Goal: Transaction & Acquisition: Book appointment/travel/reservation

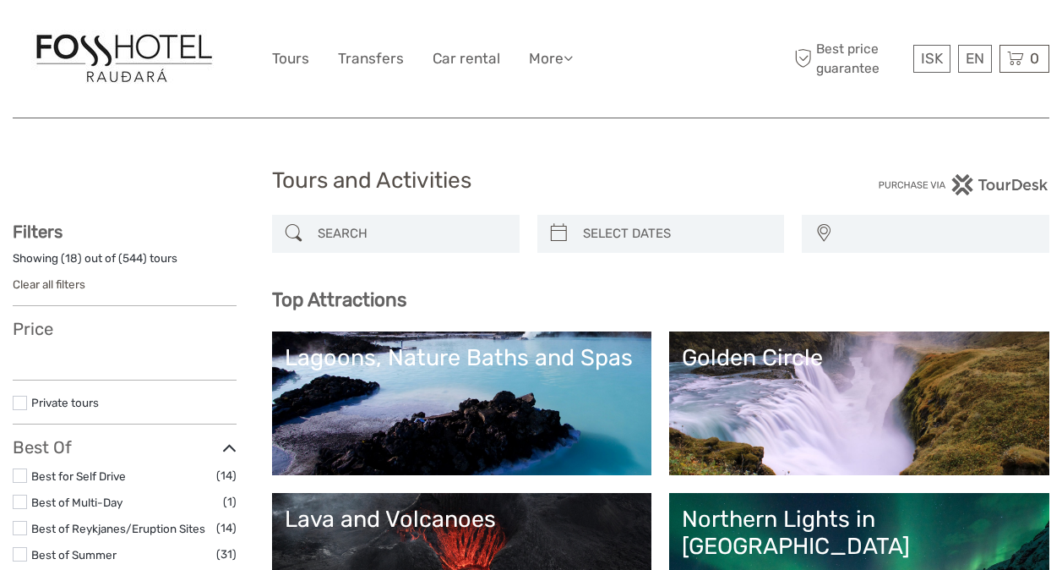
select select
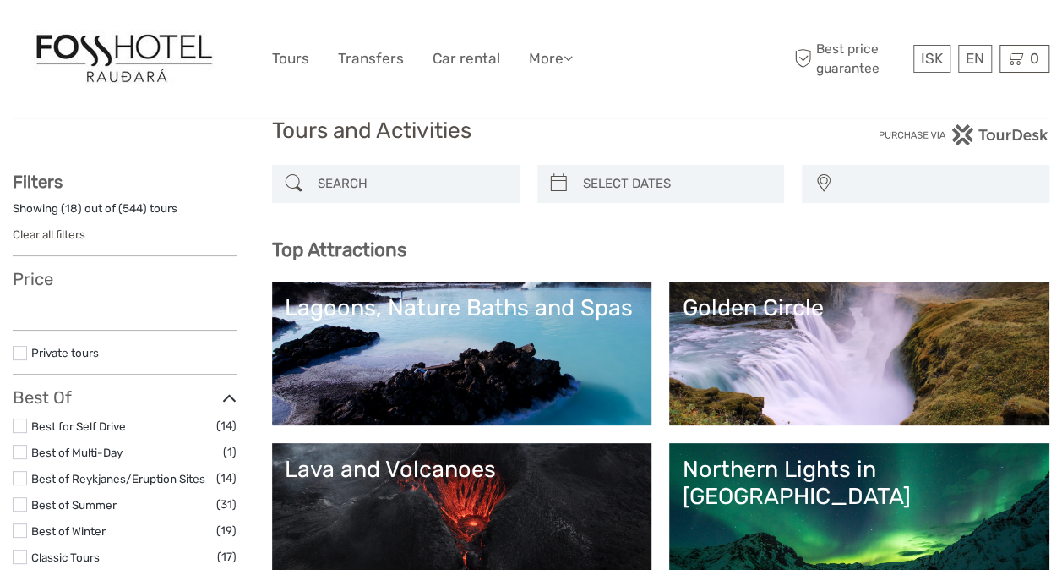
scroll to position [169, 0]
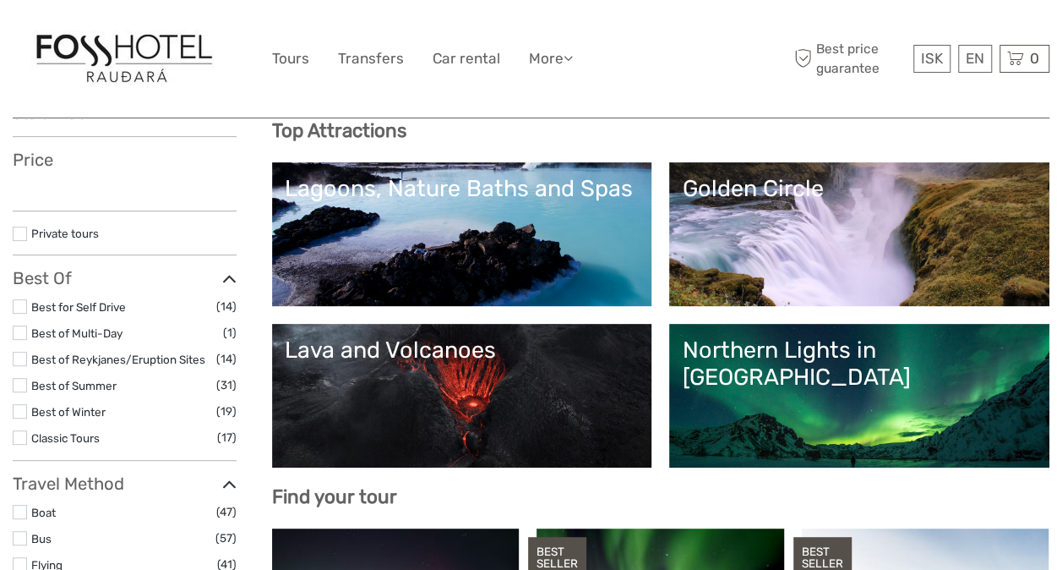
select select
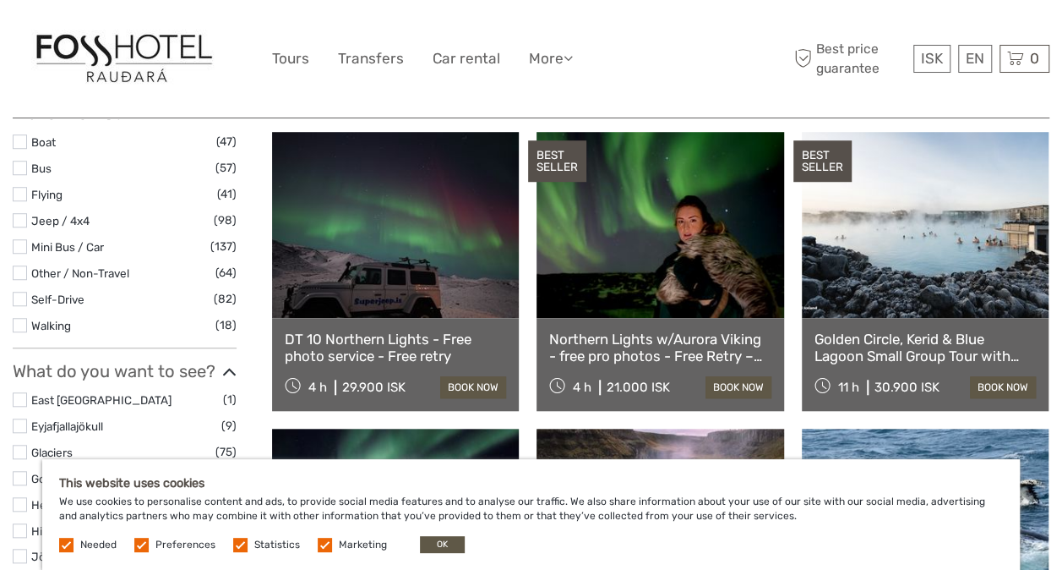
scroll to position [592, 0]
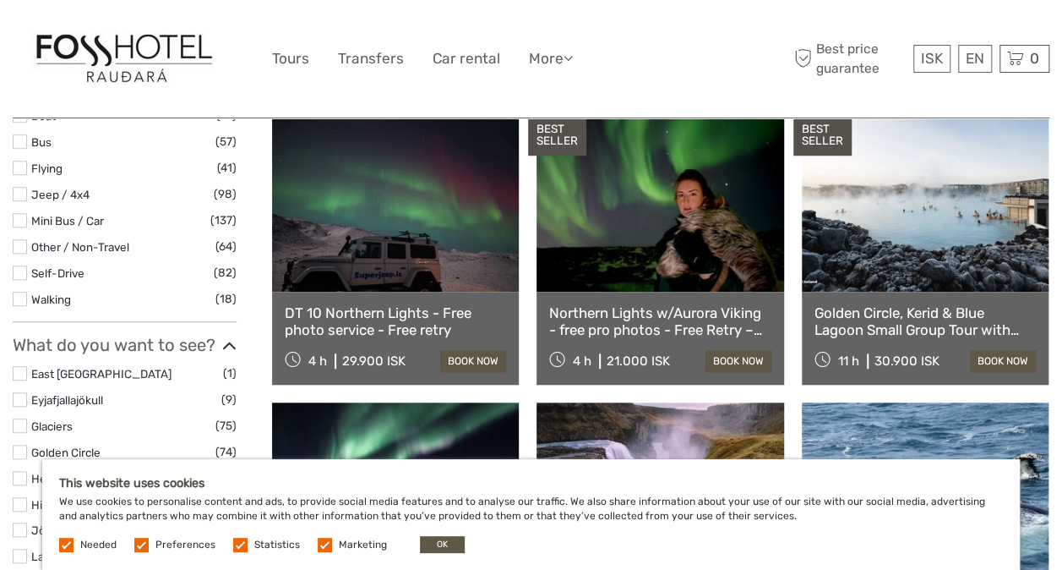
click at [140, 540] on label at bounding box center [141, 544] width 14 height 14
click at [0, 0] on input "checkbox" at bounding box center [0, 0] width 0 height 0
click at [233, 537] on label at bounding box center [240, 544] width 14 height 14
click at [0, 0] on input "checkbox" at bounding box center [0, 0] width 0 height 0
click at [319, 537] on label at bounding box center [325, 544] width 14 height 14
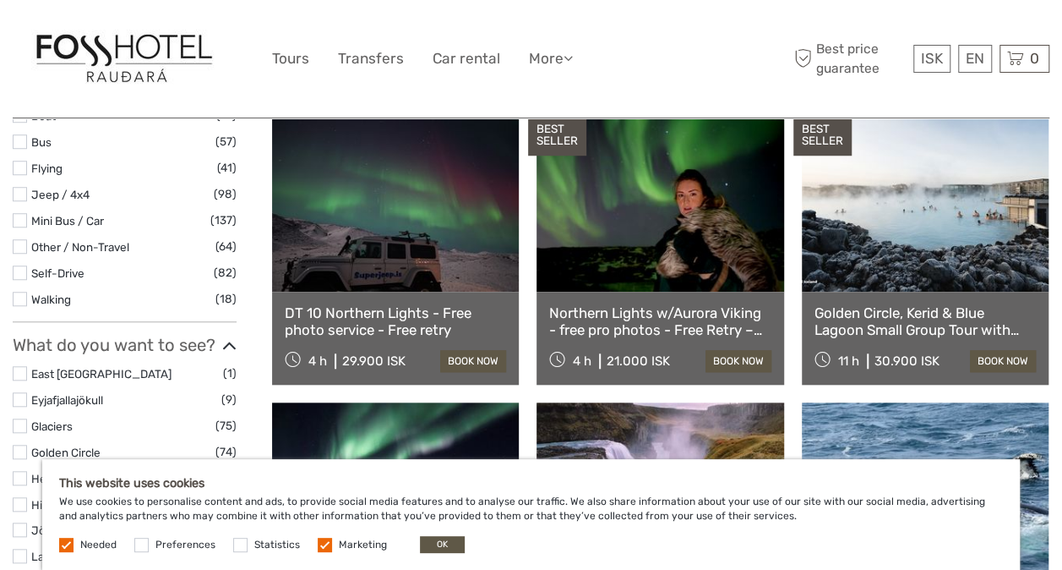
click at [0, 0] on input "checkbox" at bounding box center [0, 0] width 0 height 0
click at [434, 537] on button "OK" at bounding box center [442, 544] width 45 height 17
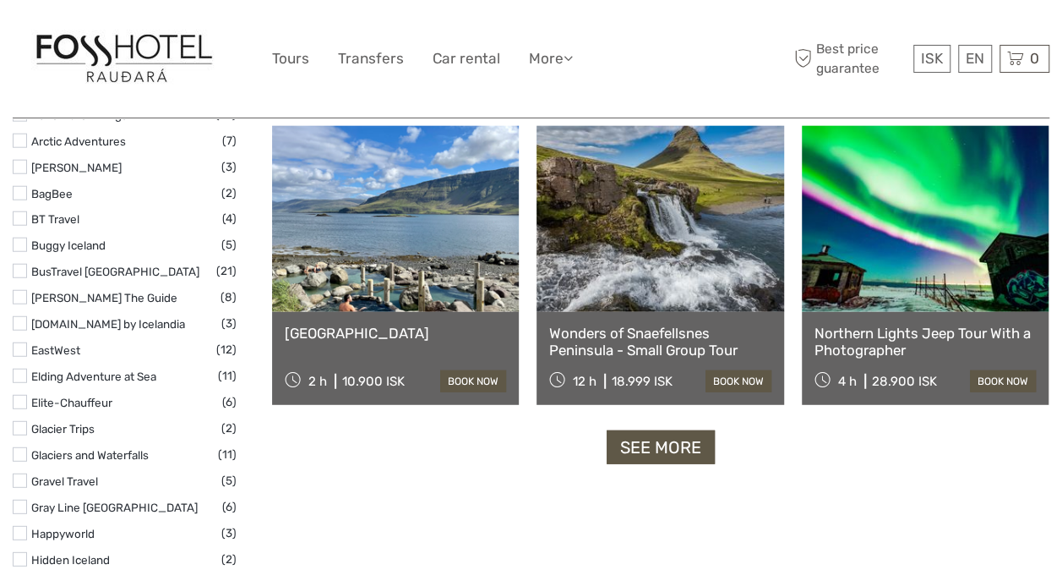
scroll to position [2028, 0]
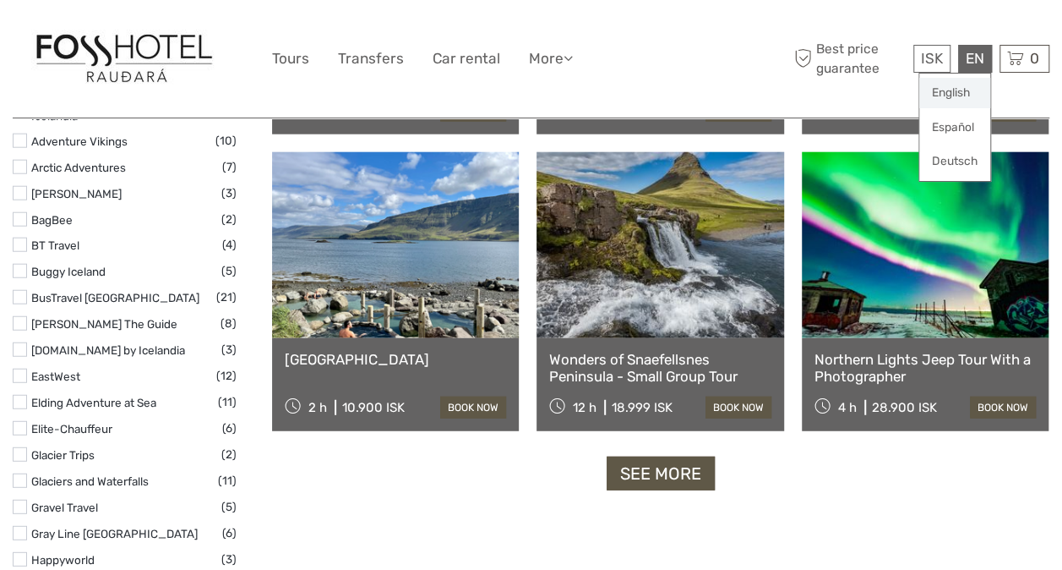
click at [960, 88] on link "English" at bounding box center [954, 93] width 71 height 30
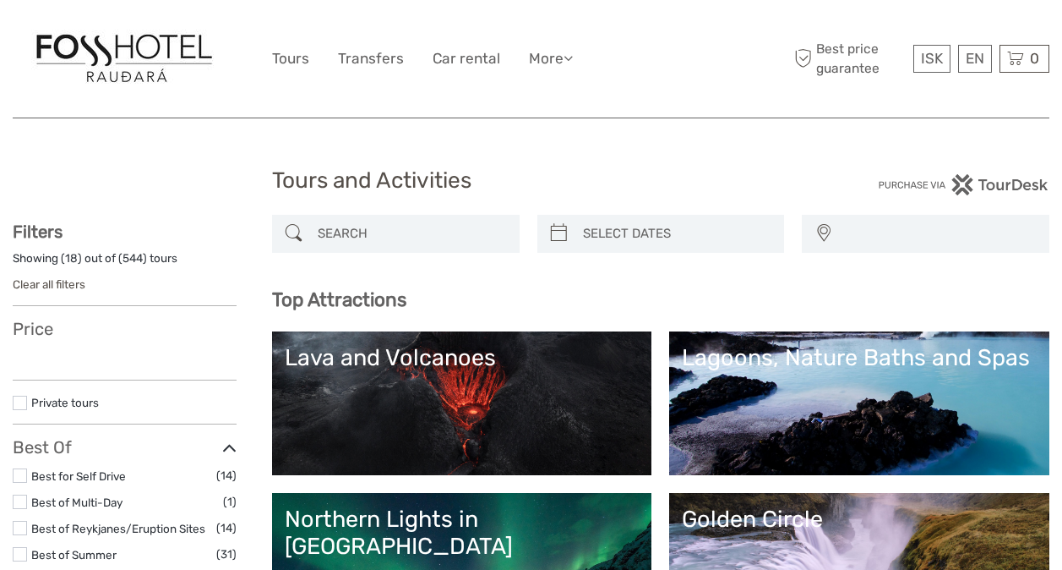
select select
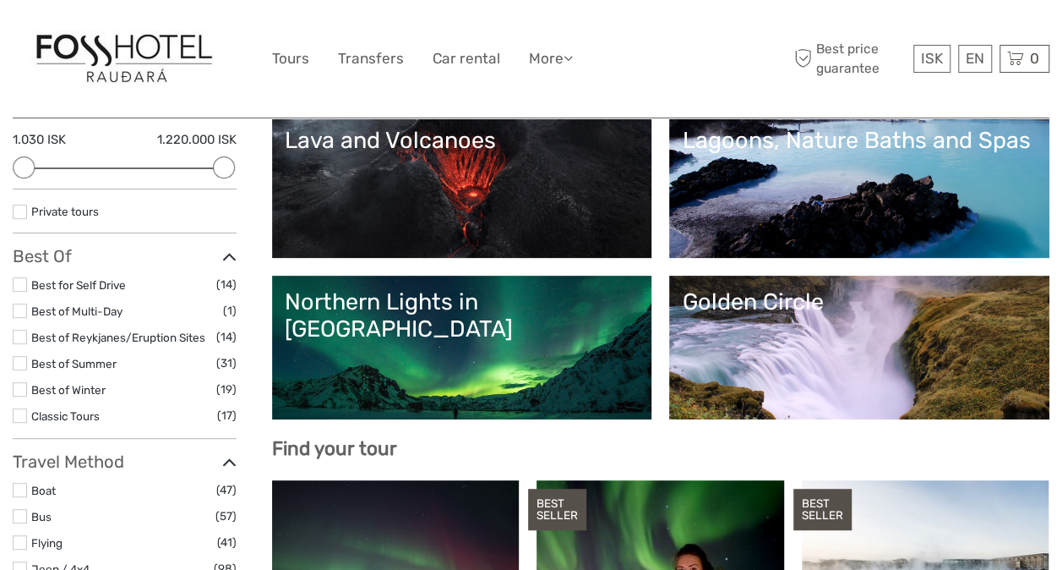
scroll to position [254, 0]
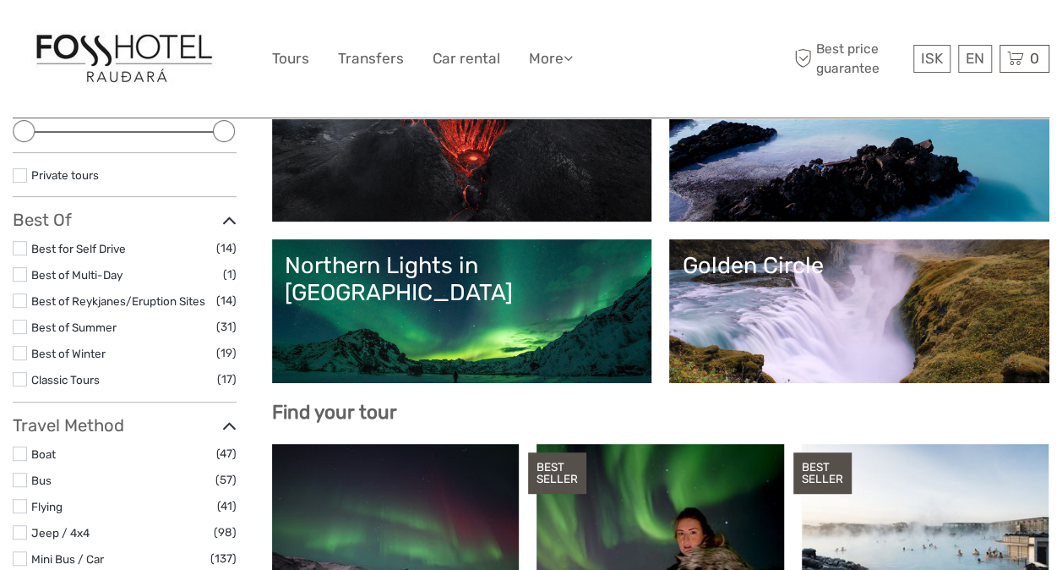
click at [23, 378] on label at bounding box center [20, 379] width 14 height 14
click at [0, 0] on input "checkbox" at bounding box center [0, 0] width 0 height 0
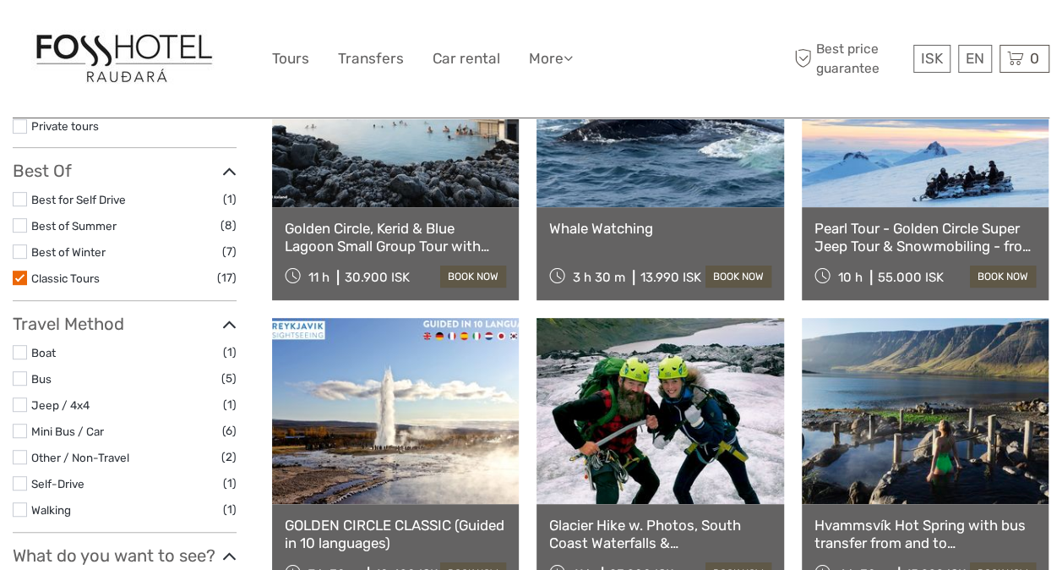
scroll to position [264, 0]
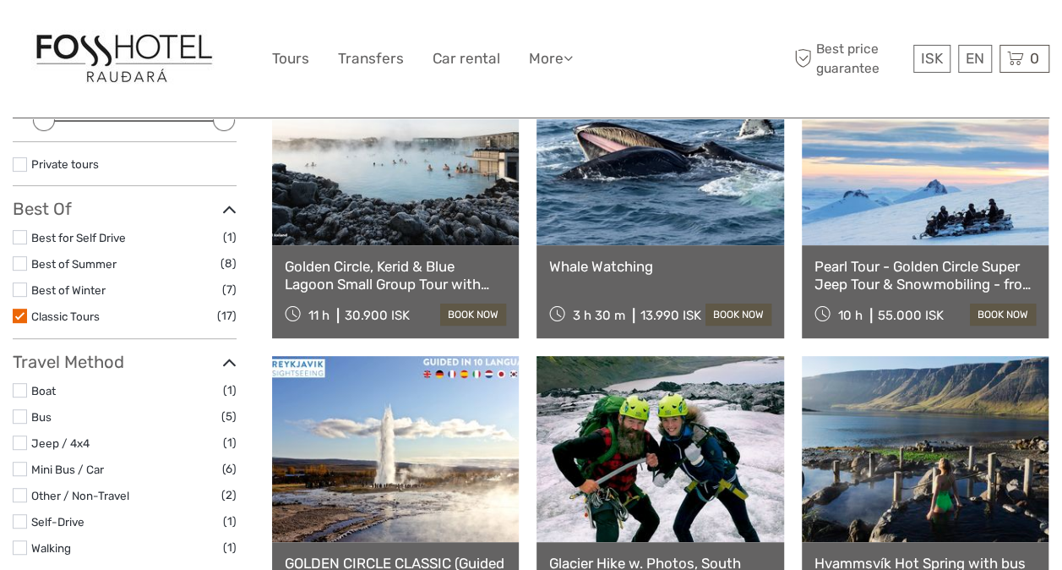
click at [393, 225] on link at bounding box center [395, 152] width 247 height 186
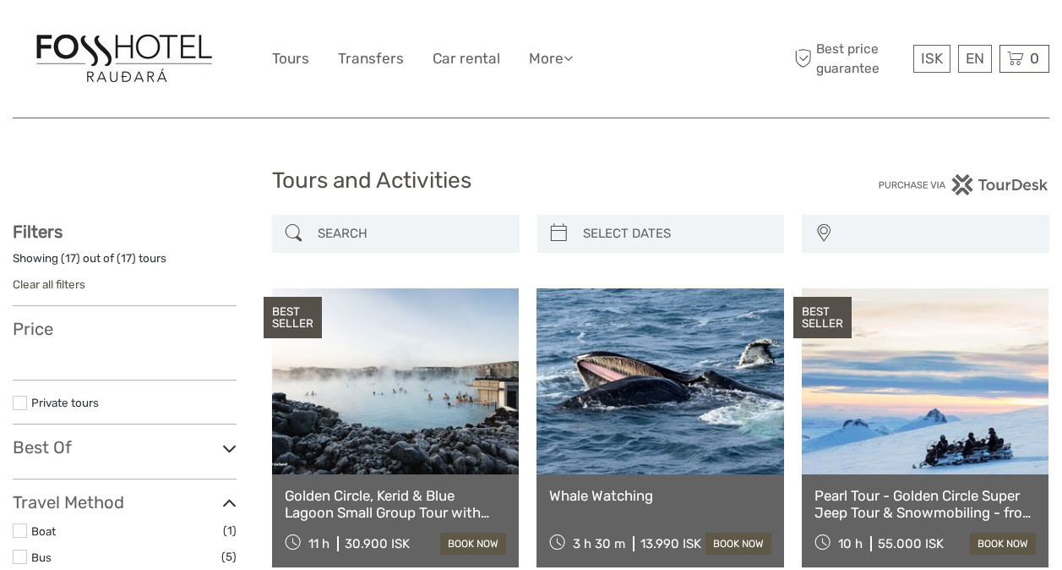
select select
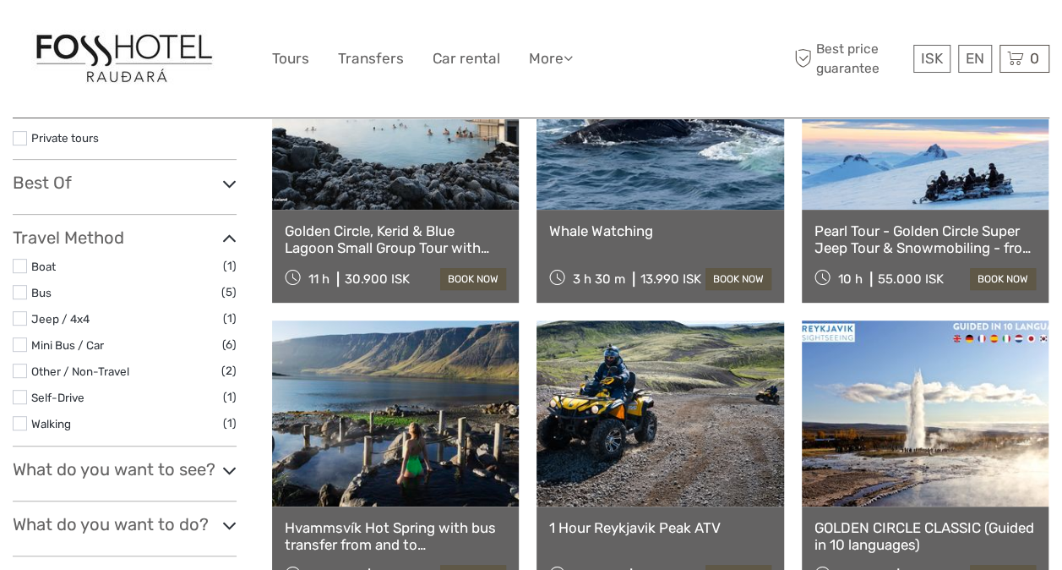
select select
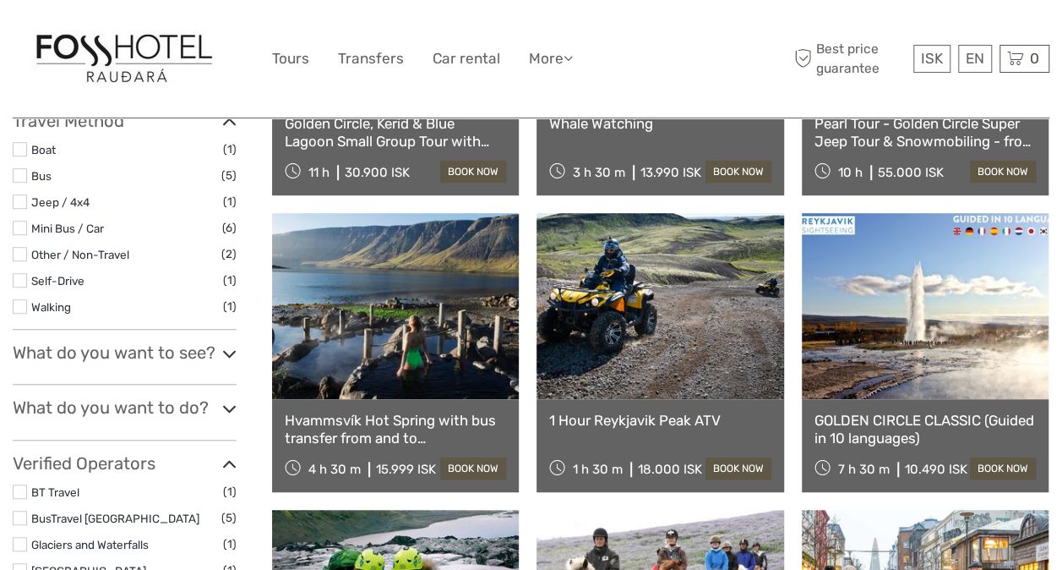
scroll to position [434, 0]
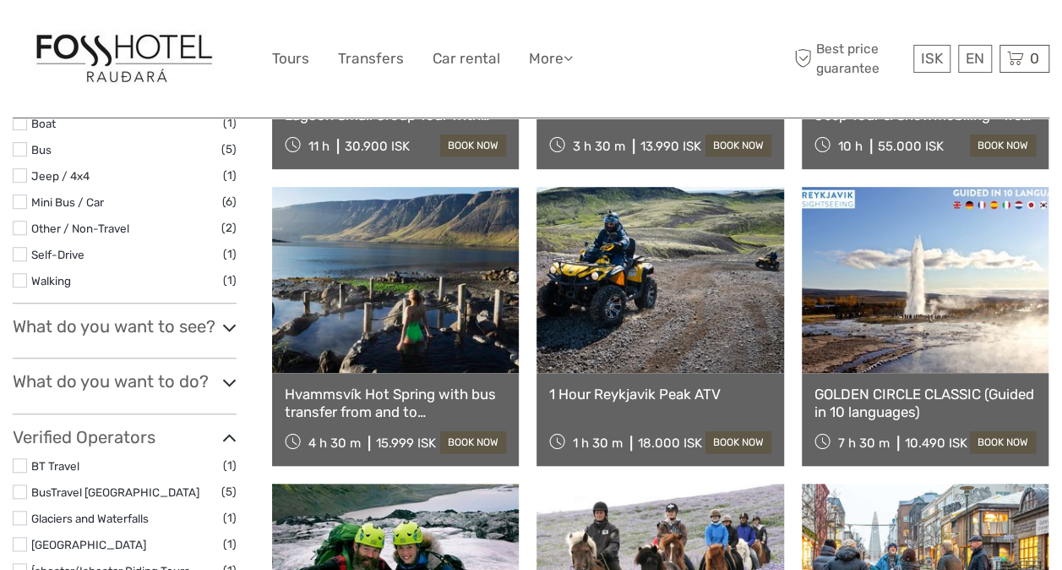
click at [919, 329] on link at bounding box center [925, 280] width 247 height 186
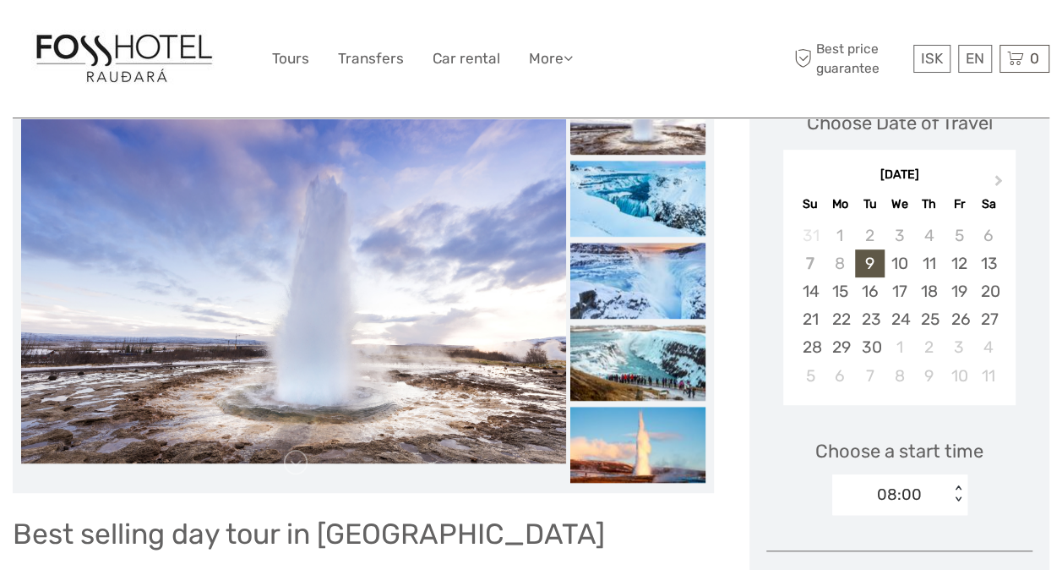
scroll to position [254, 0]
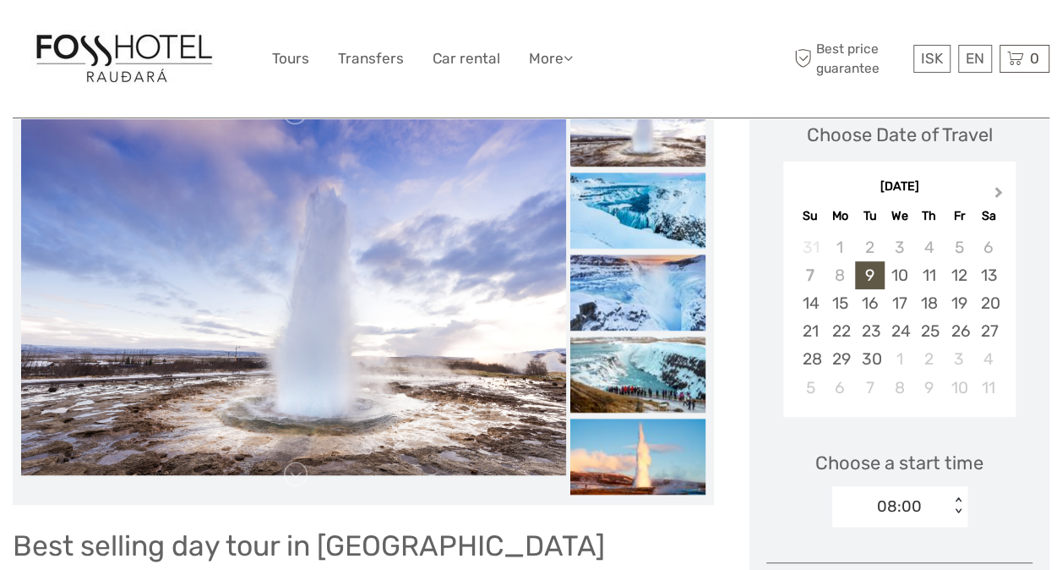
click at [999, 189] on span "Next Month" at bounding box center [999, 195] width 0 height 25
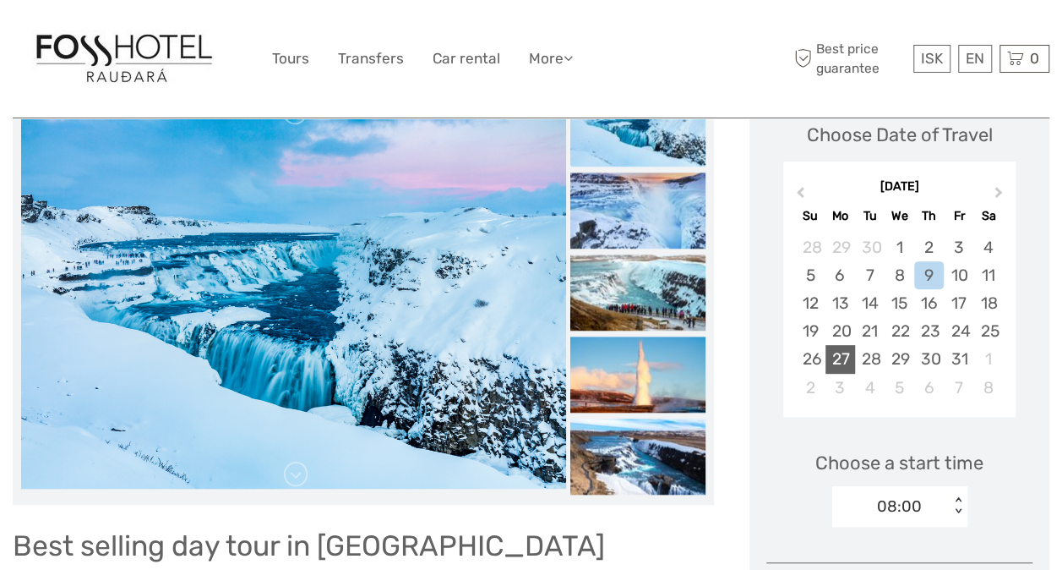
click at [840, 352] on div "27" at bounding box center [841, 359] width 30 height 28
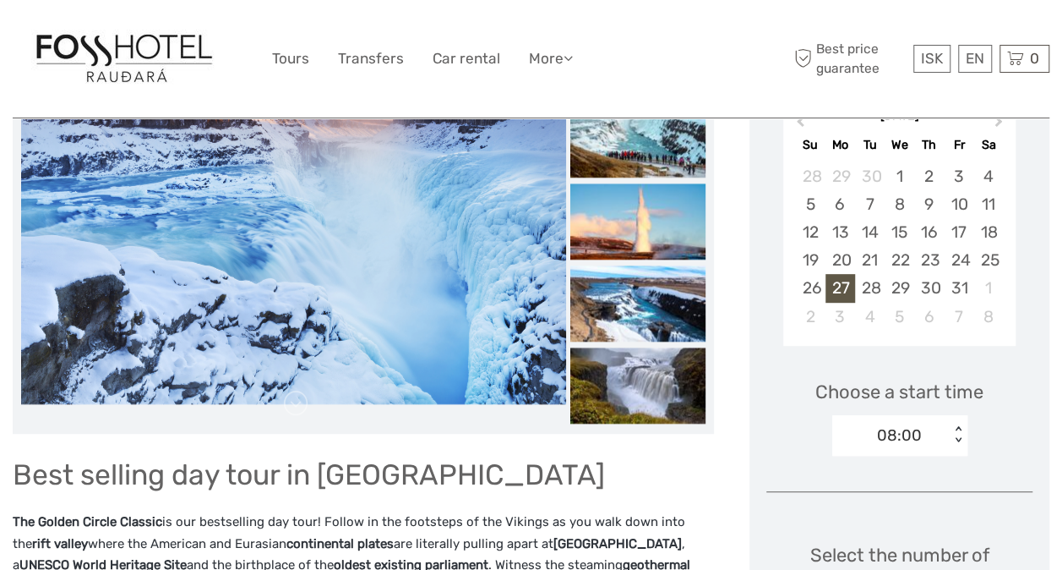
click at [957, 455] on div "08:00 < >" at bounding box center [899, 435] width 135 height 41
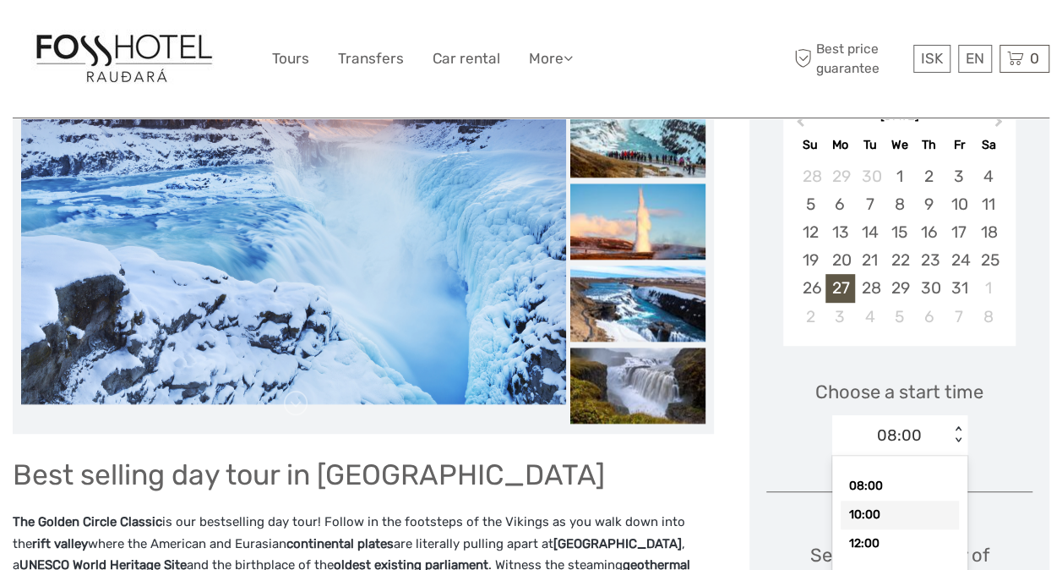
scroll to position [334, 0]
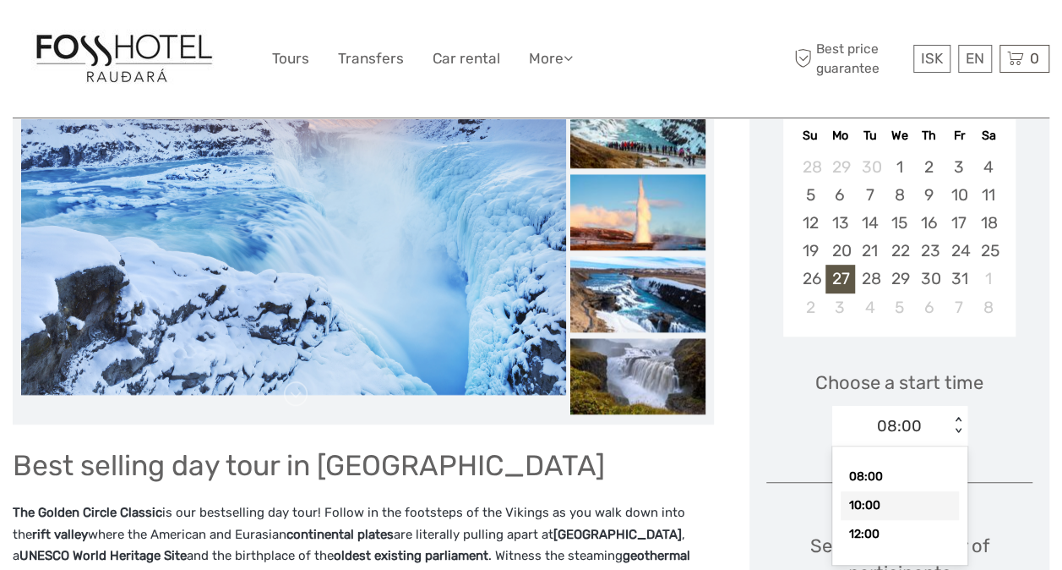
click at [898, 502] on div "10:00" at bounding box center [900, 505] width 118 height 29
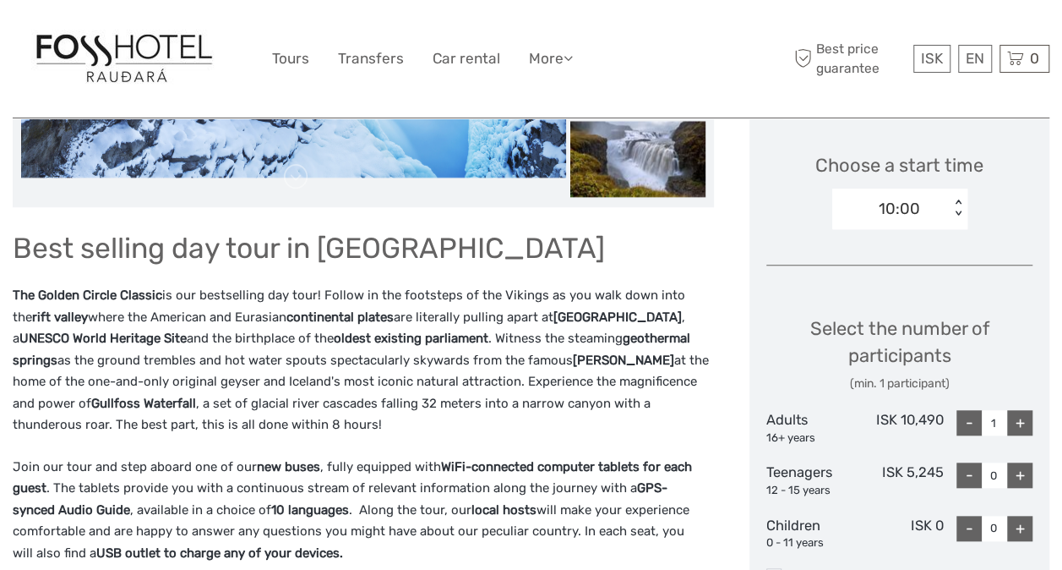
scroll to position [587, 0]
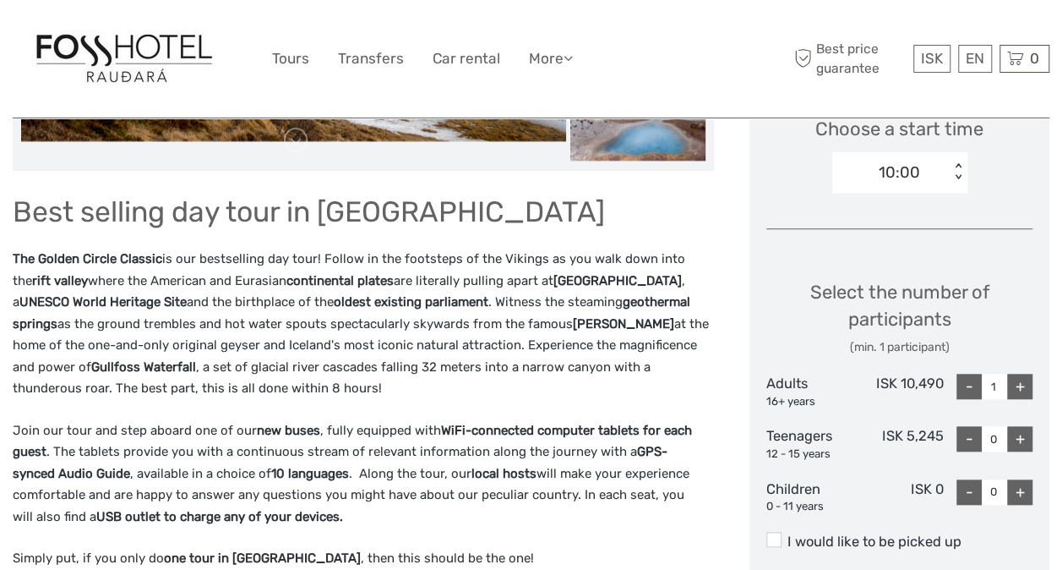
click at [1019, 380] on div "+" at bounding box center [1019, 386] width 25 height 25
type input "2"
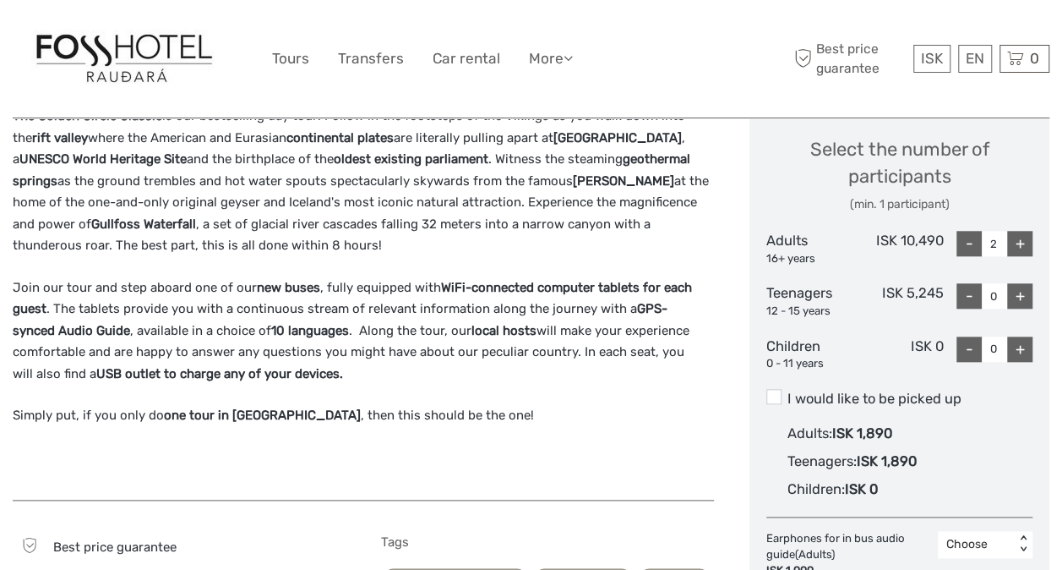
scroll to position [756, 0]
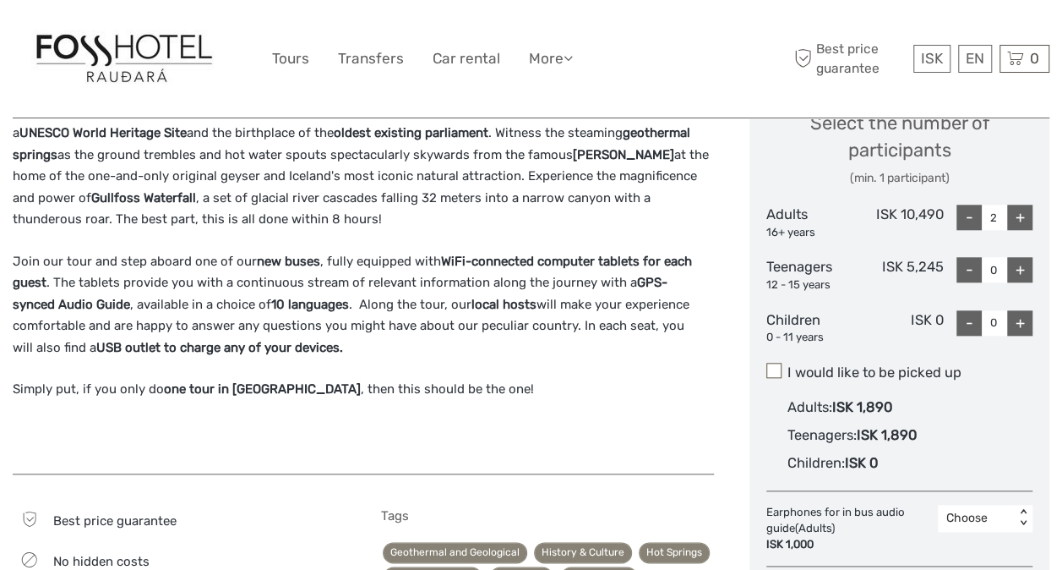
click at [774, 368] on span at bounding box center [773, 370] width 15 height 15
click at [788, 366] on input "I would like to be picked up" at bounding box center [788, 366] width 0 height 0
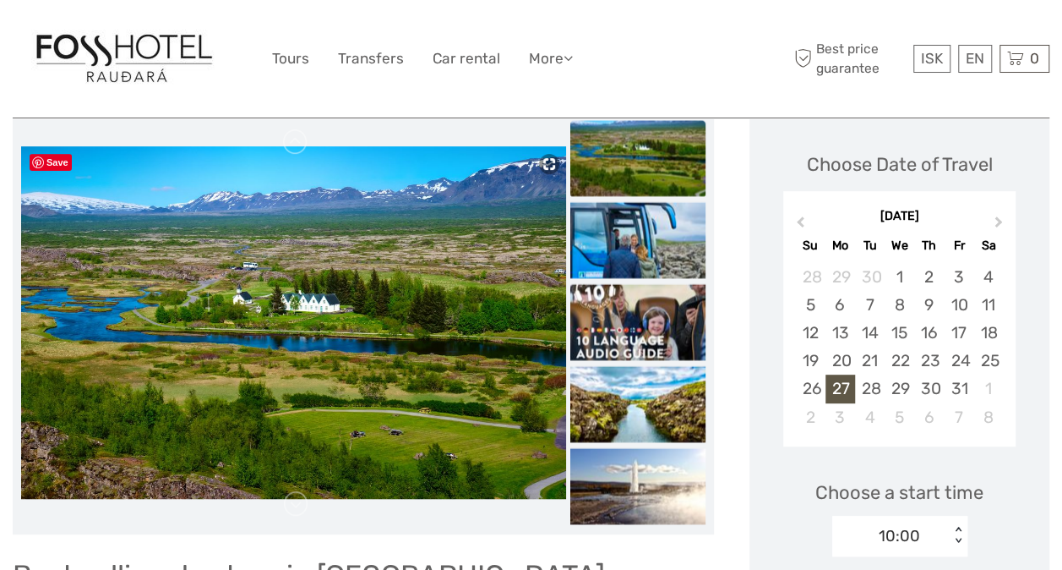
scroll to position [249, 0]
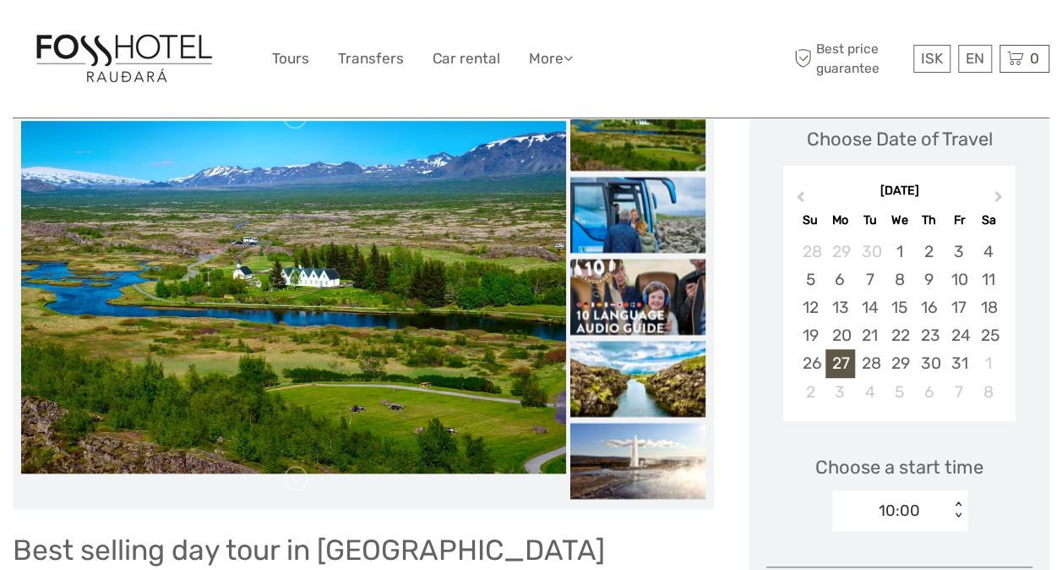
click at [644, 142] on img at bounding box center [637, 133] width 135 height 76
click at [627, 203] on img at bounding box center [637, 215] width 135 height 76
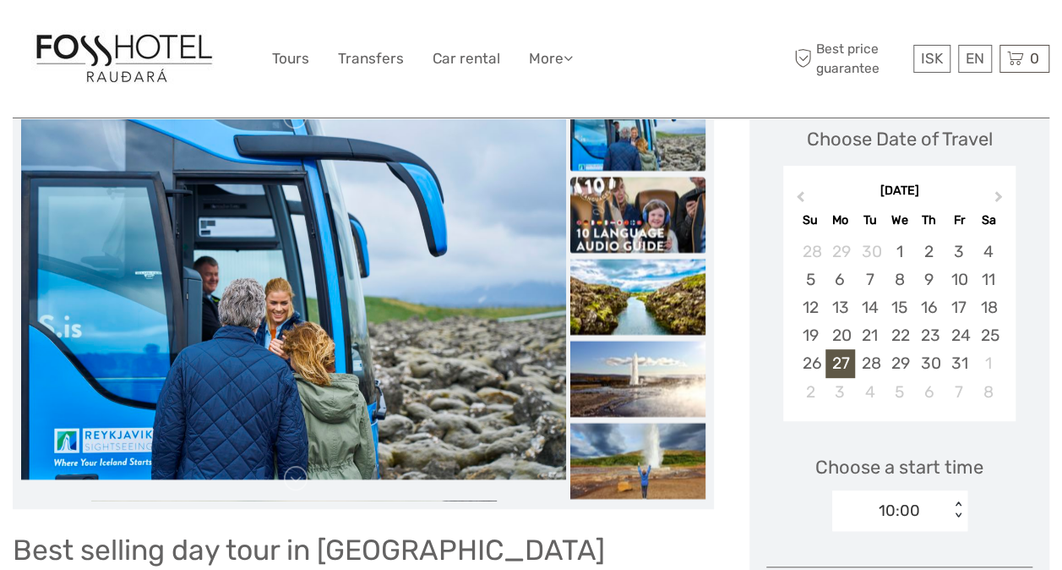
click at [629, 216] on img at bounding box center [637, 215] width 135 height 76
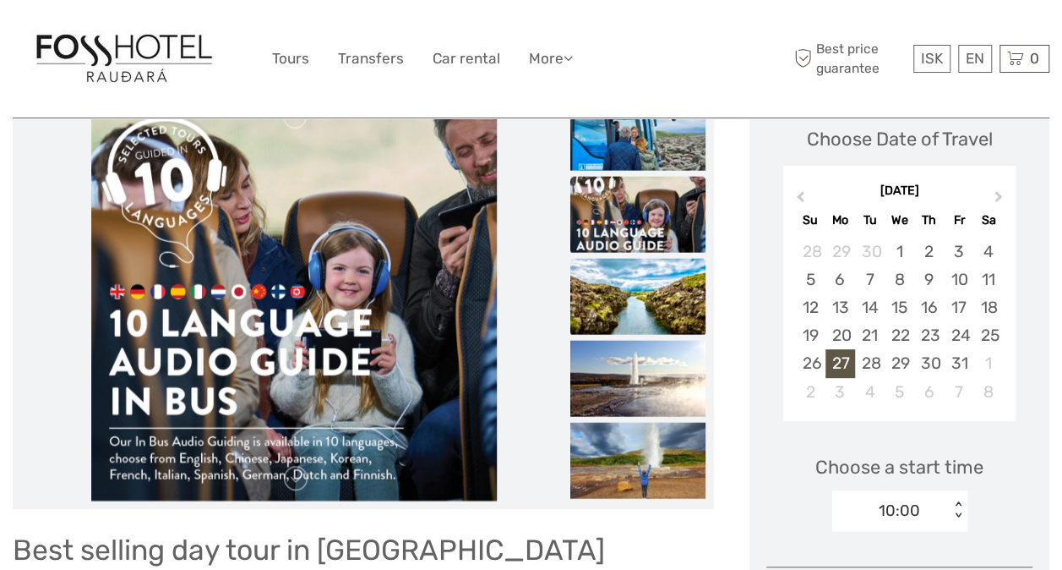
click at [641, 279] on img at bounding box center [637, 296] width 135 height 76
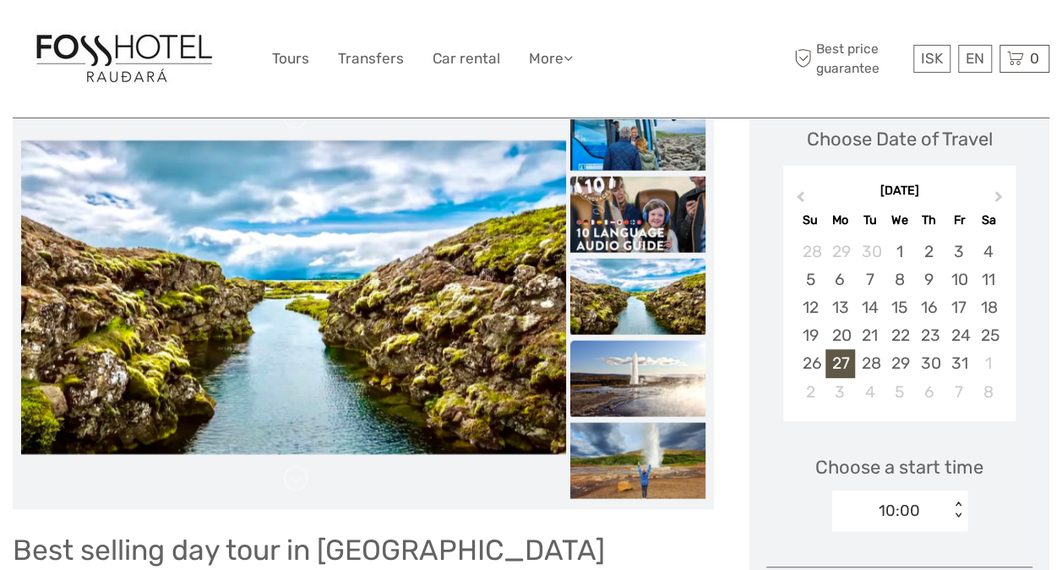
click at [642, 355] on img at bounding box center [637, 378] width 135 height 76
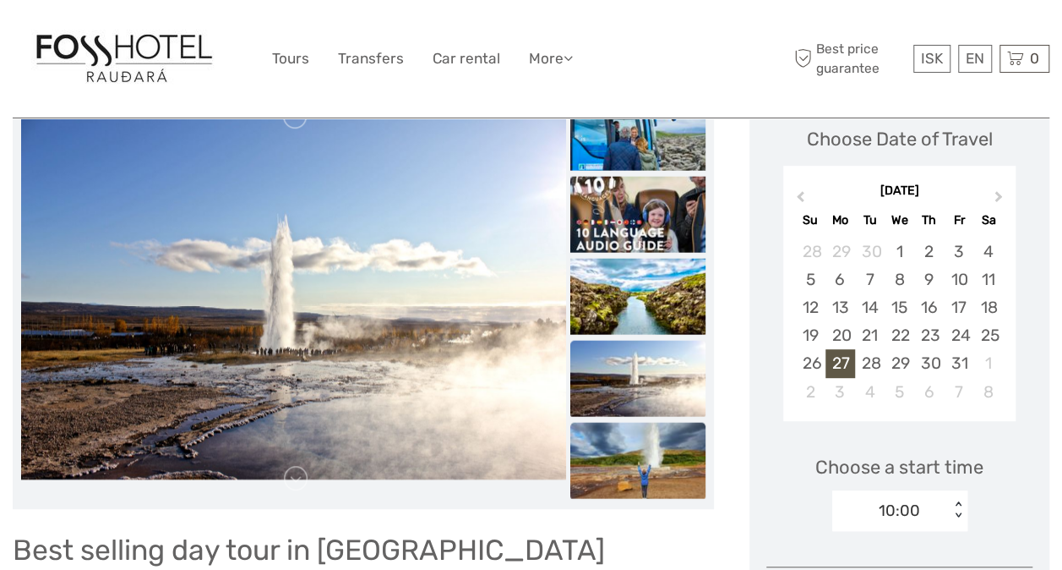
click at [641, 434] on img at bounding box center [637, 460] width 135 height 76
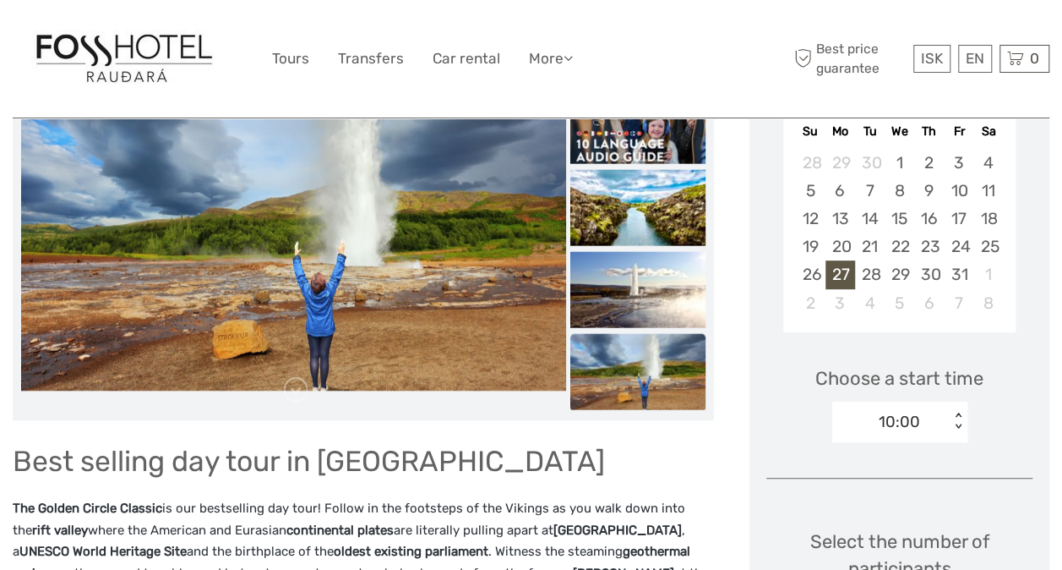
scroll to position [254, 0]
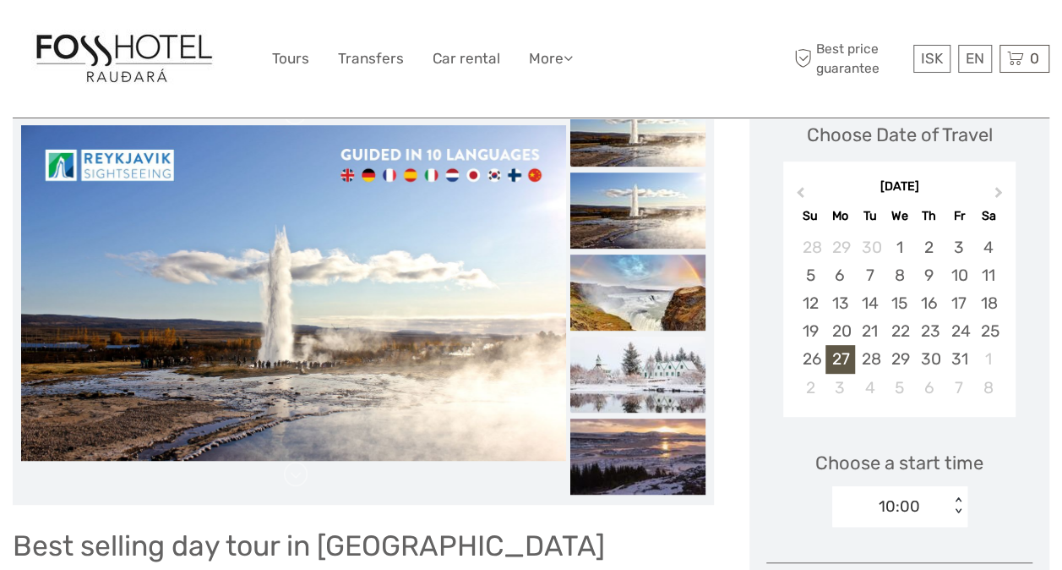
click at [649, 379] on img at bounding box center [637, 374] width 135 height 76
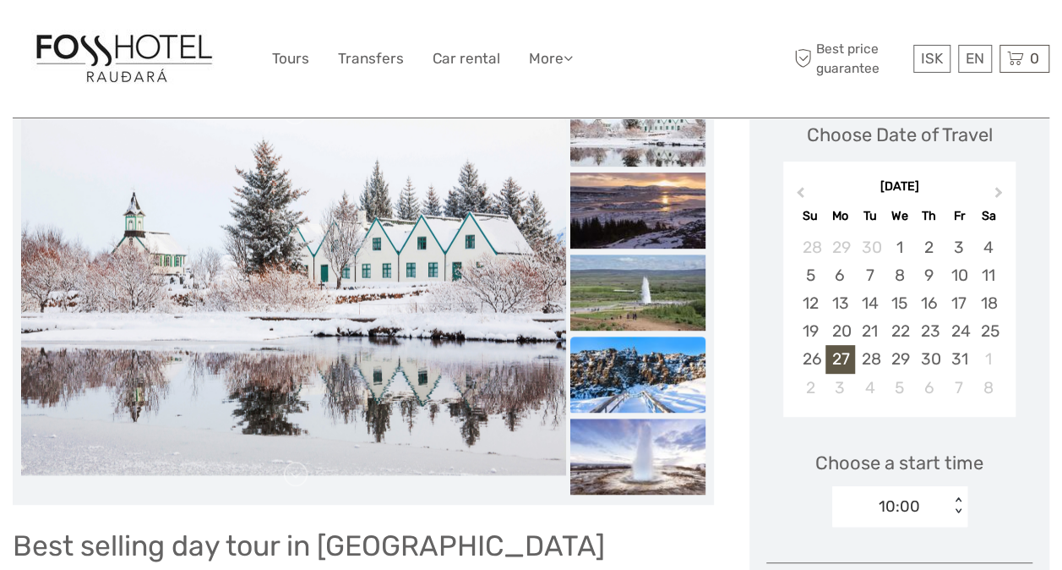
click at [642, 374] on img at bounding box center [637, 374] width 135 height 76
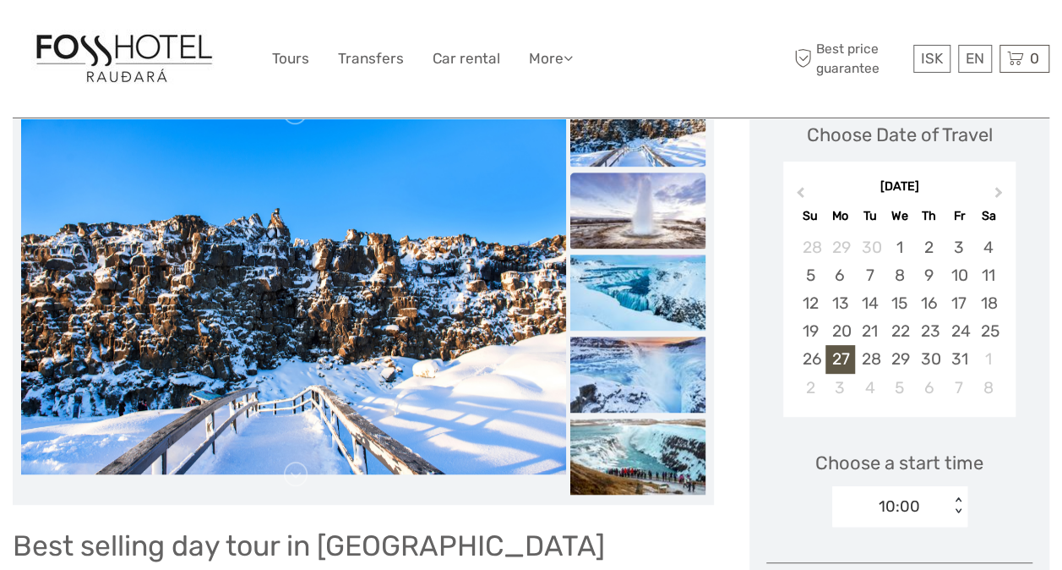
click at [625, 210] on img at bounding box center [637, 210] width 135 height 76
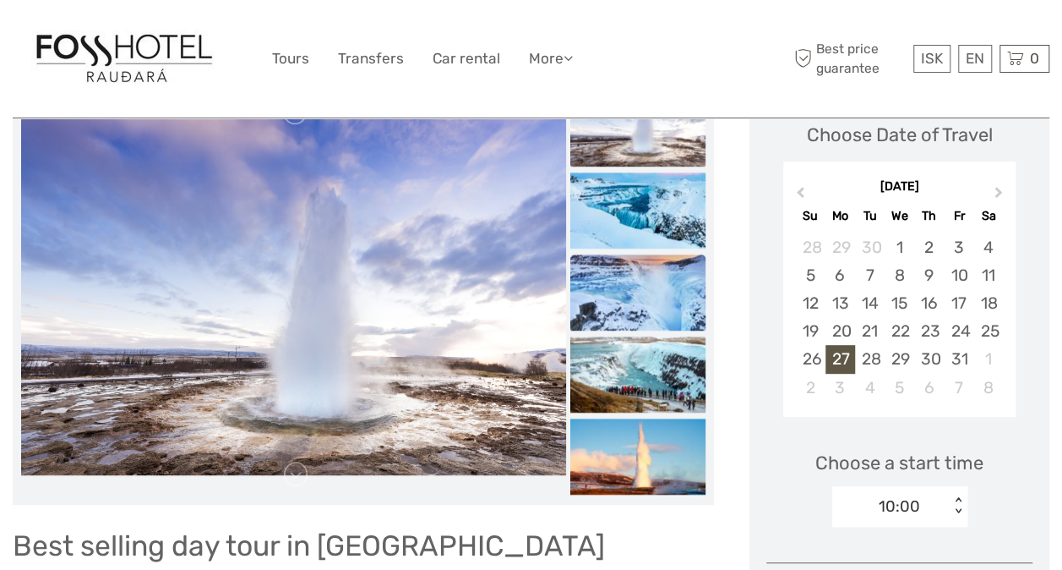
click at [633, 280] on img at bounding box center [637, 292] width 135 height 76
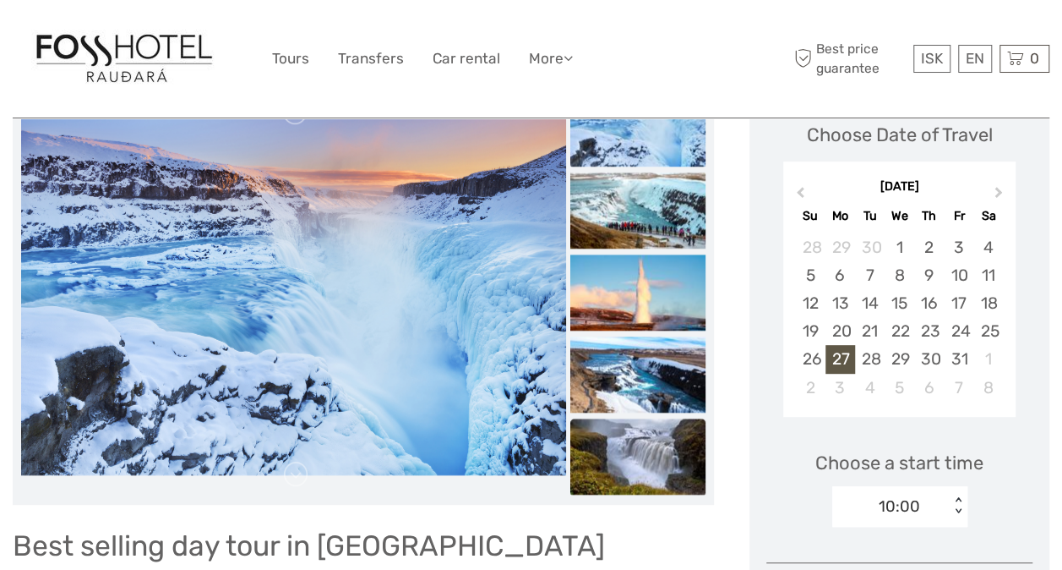
click at [634, 439] on img at bounding box center [637, 456] width 135 height 76
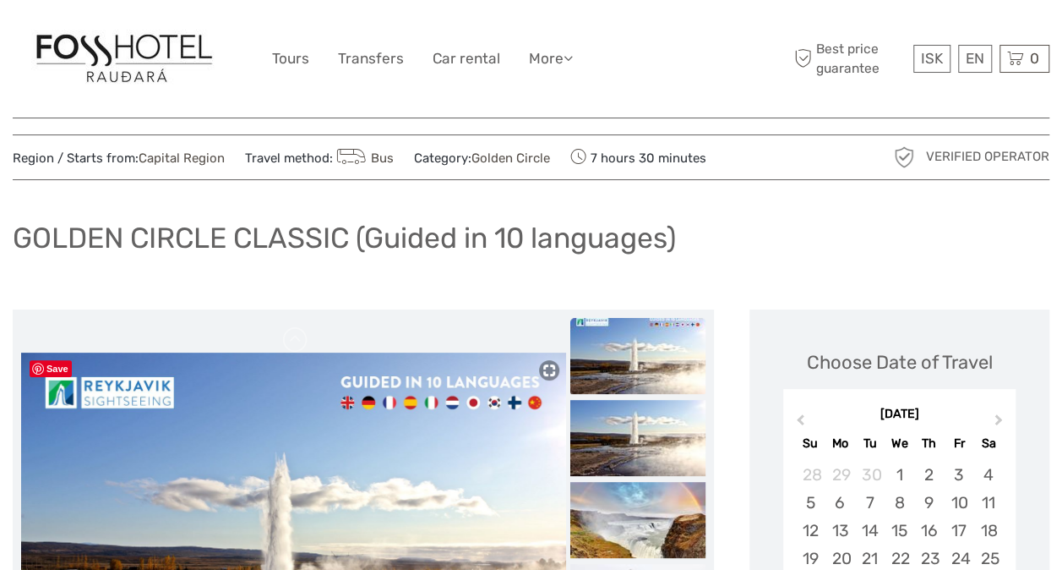
scroll to position [0, 0]
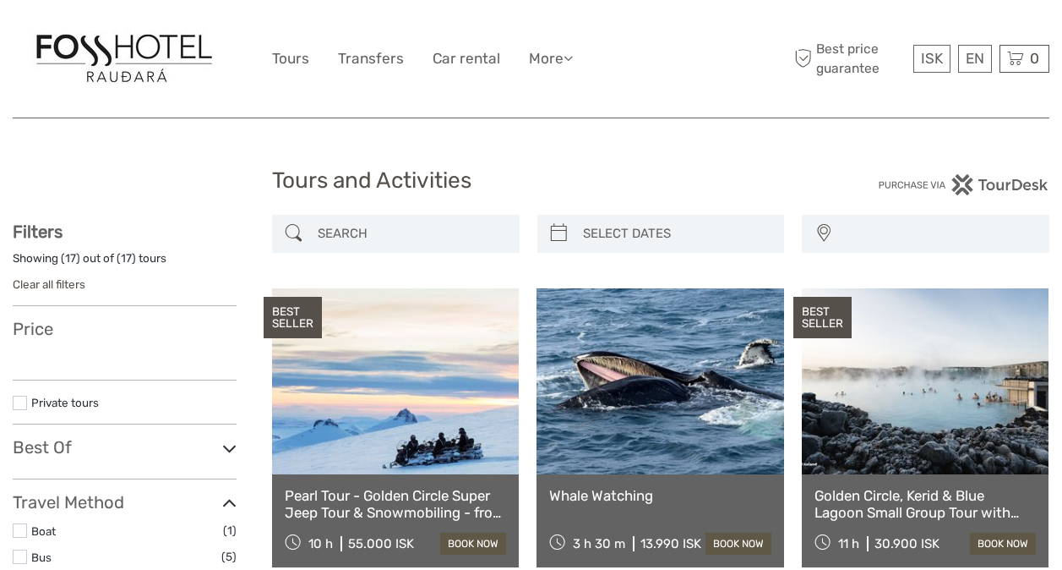
select select
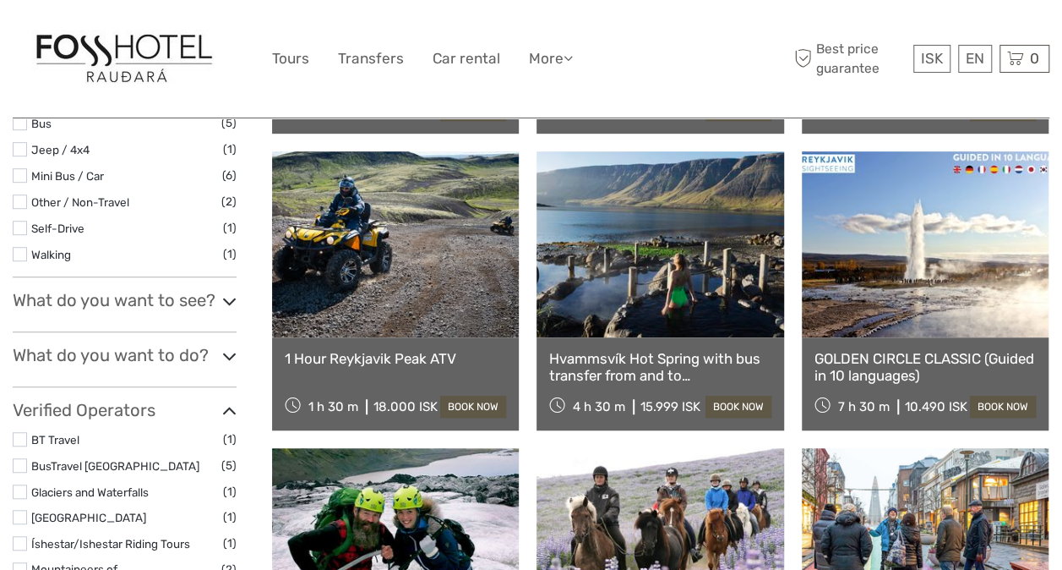
select select
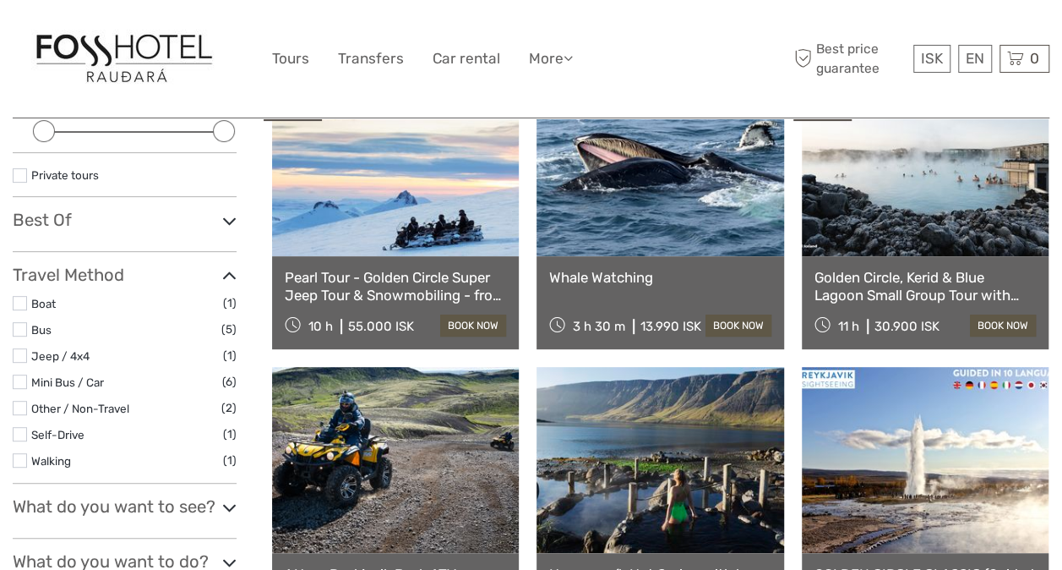
scroll to position [85, 0]
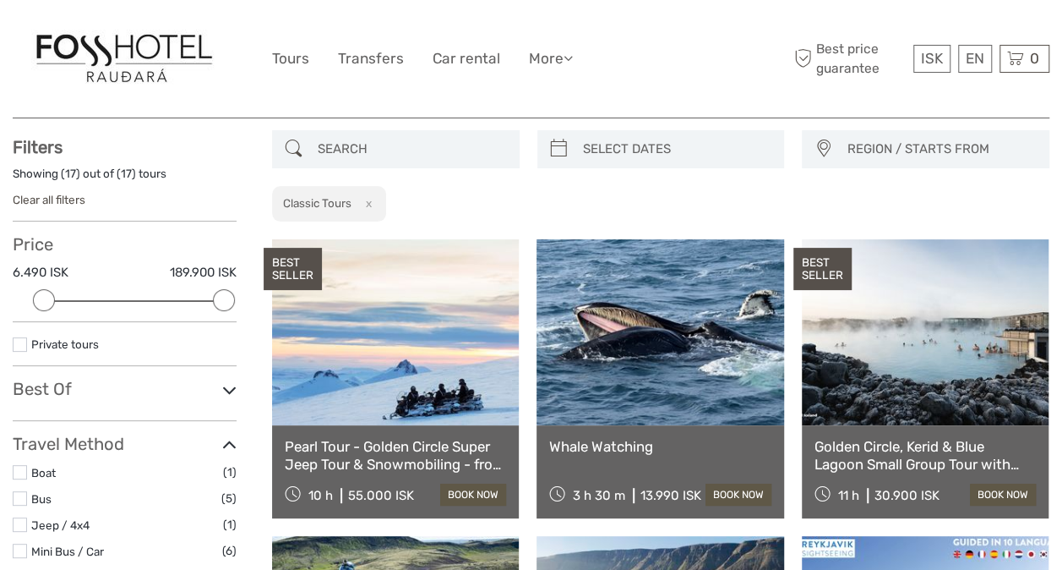
click at [229, 384] on icon at bounding box center [229, 390] width 14 height 23
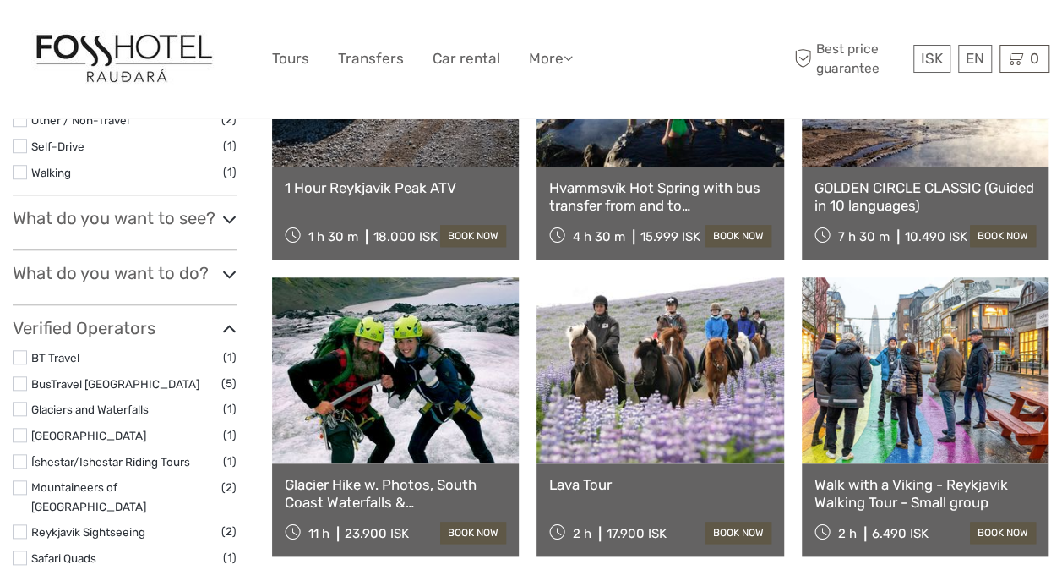
scroll to position [676, 0]
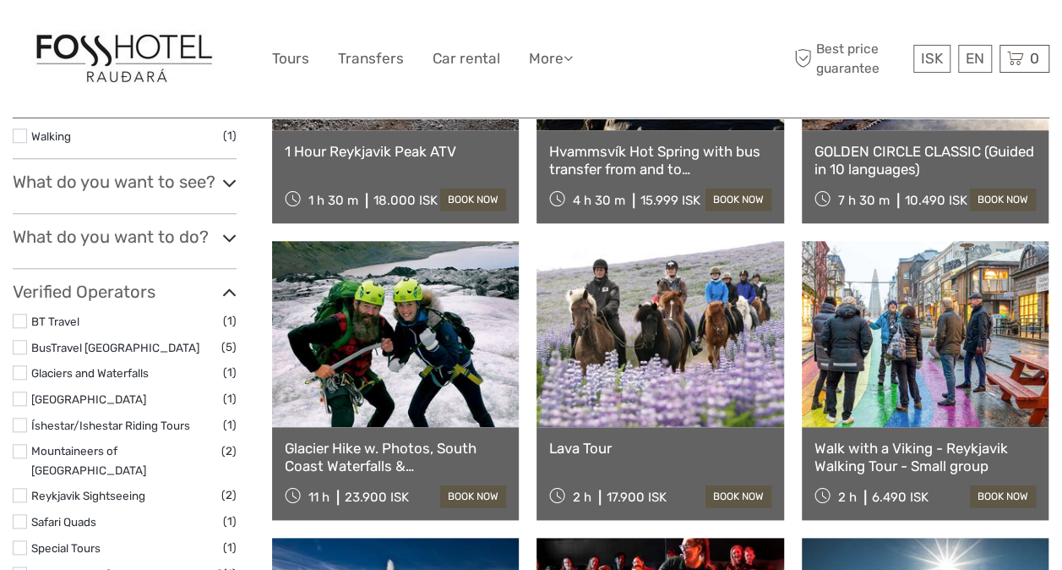
click at [229, 176] on icon at bounding box center [229, 183] width 14 height 23
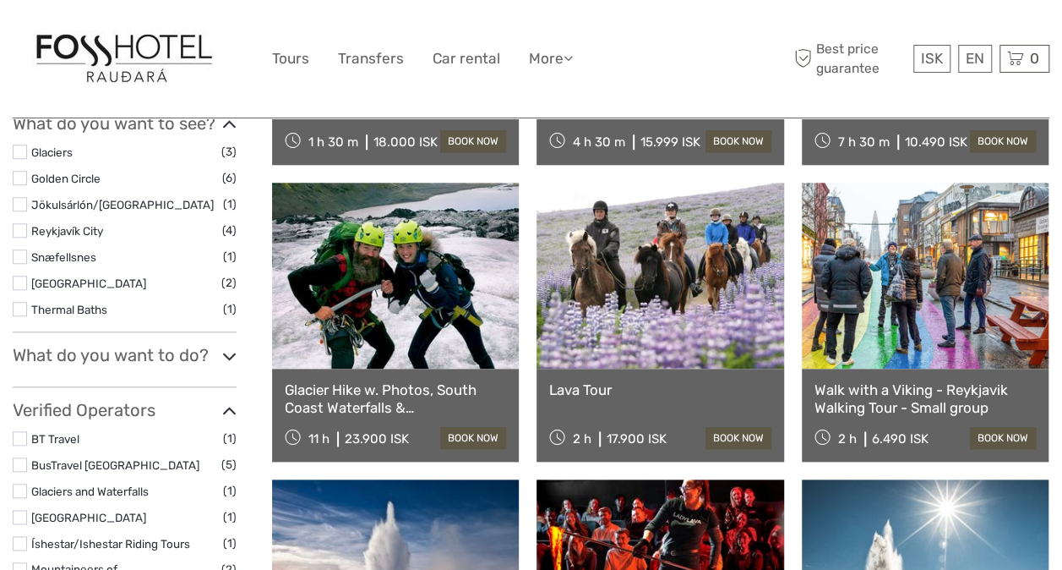
scroll to position [761, 0]
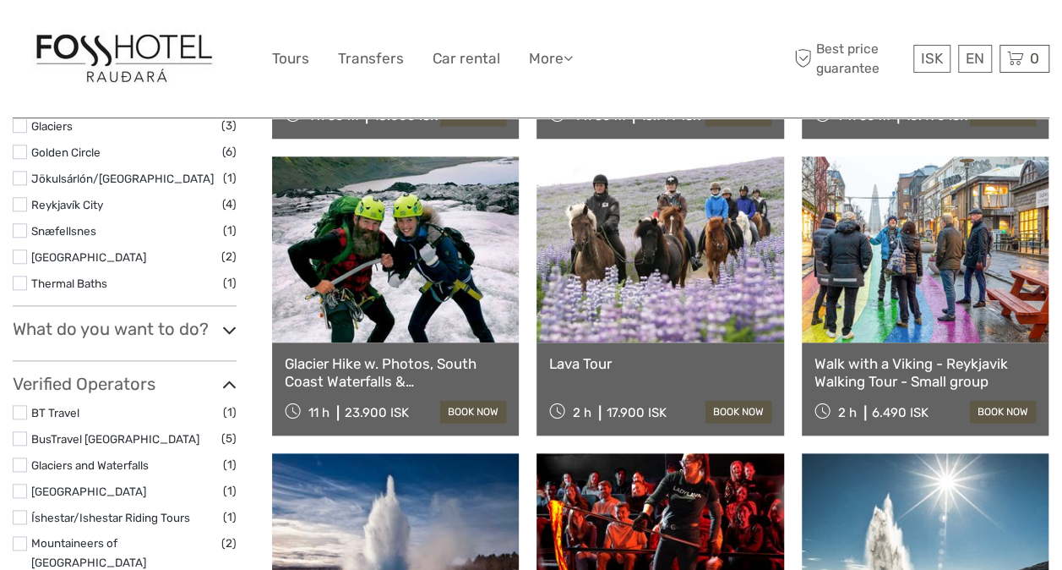
click at [228, 323] on icon at bounding box center [229, 330] width 14 height 23
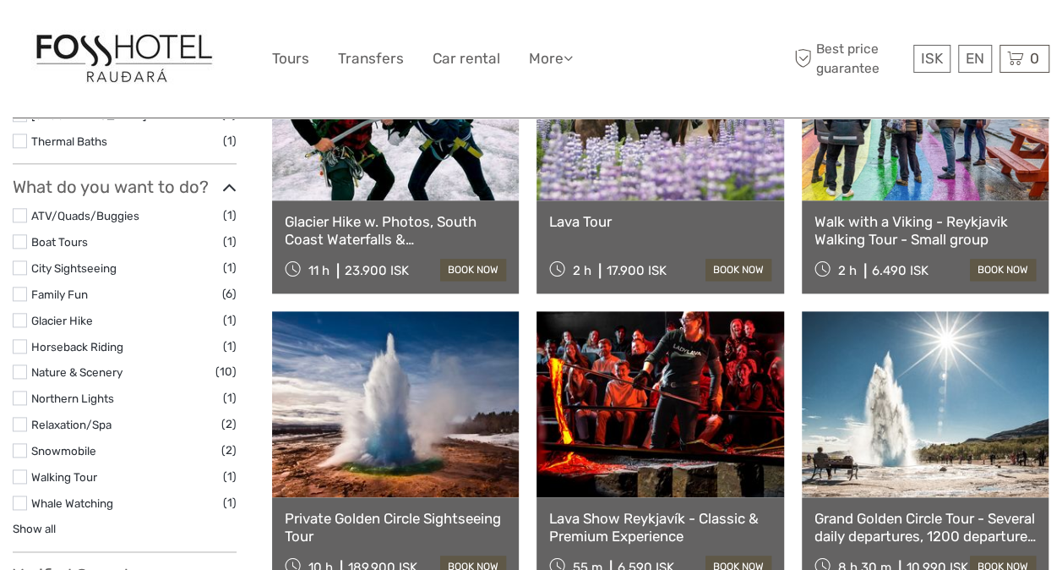
scroll to position [930, 0]
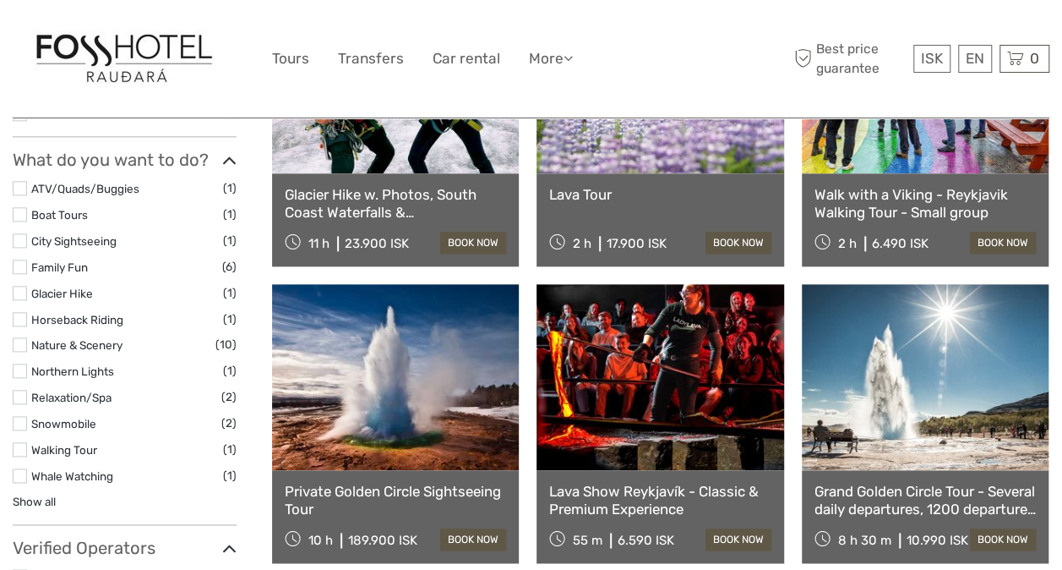
click at [19, 340] on label at bounding box center [20, 344] width 14 height 14
click at [0, 0] on input "checkbox" at bounding box center [0, 0] width 0 height 0
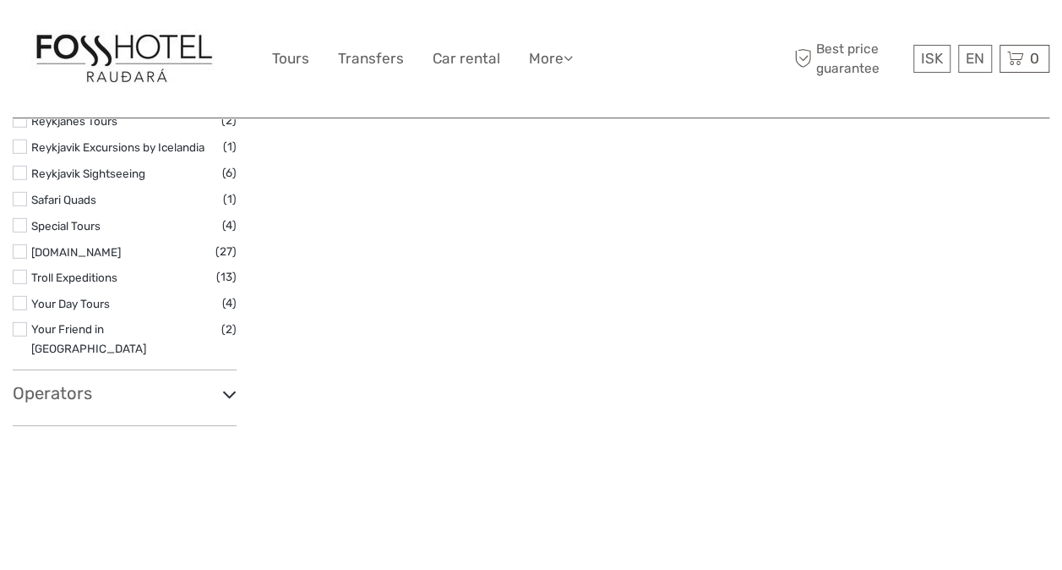
scroll to position [2462, 0]
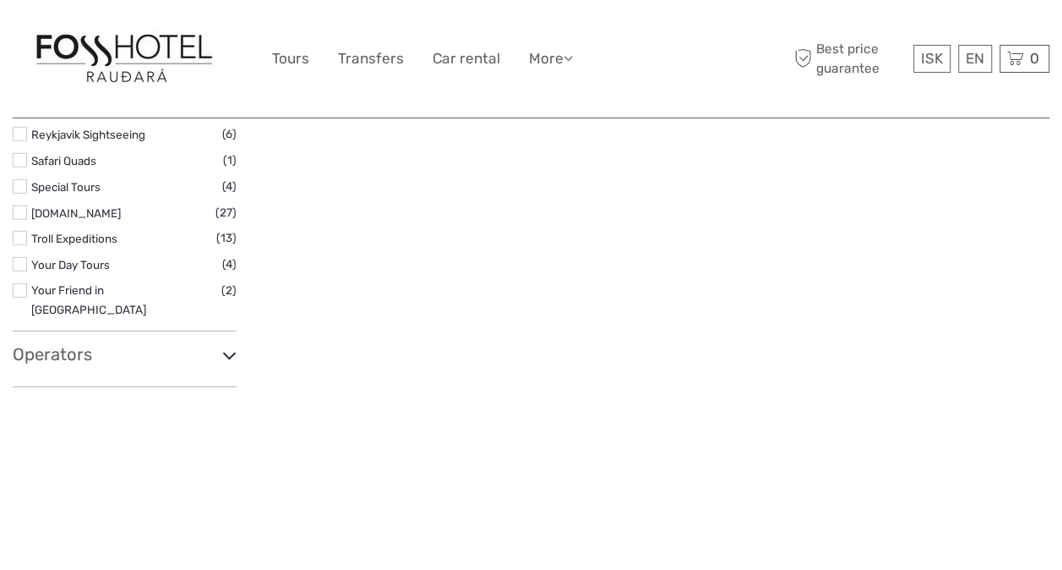
click at [227, 344] on icon at bounding box center [229, 355] width 14 height 23
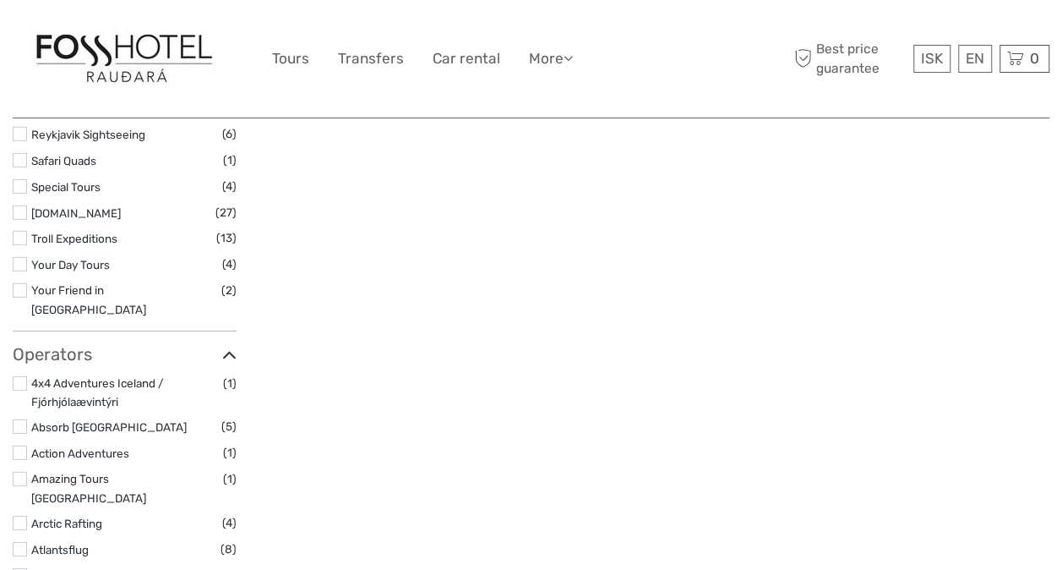
click at [22, 257] on label at bounding box center [20, 264] width 14 height 14
click at [0, 0] on input "checkbox" at bounding box center [0, 0] width 0 height 0
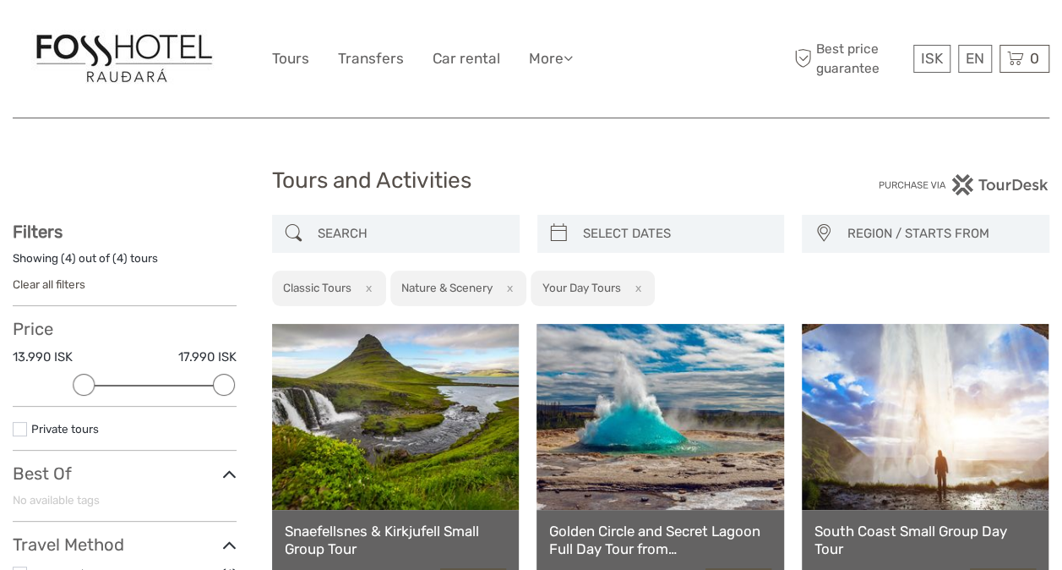
click at [63, 280] on link "Clear all filters" at bounding box center [49, 284] width 73 height 14
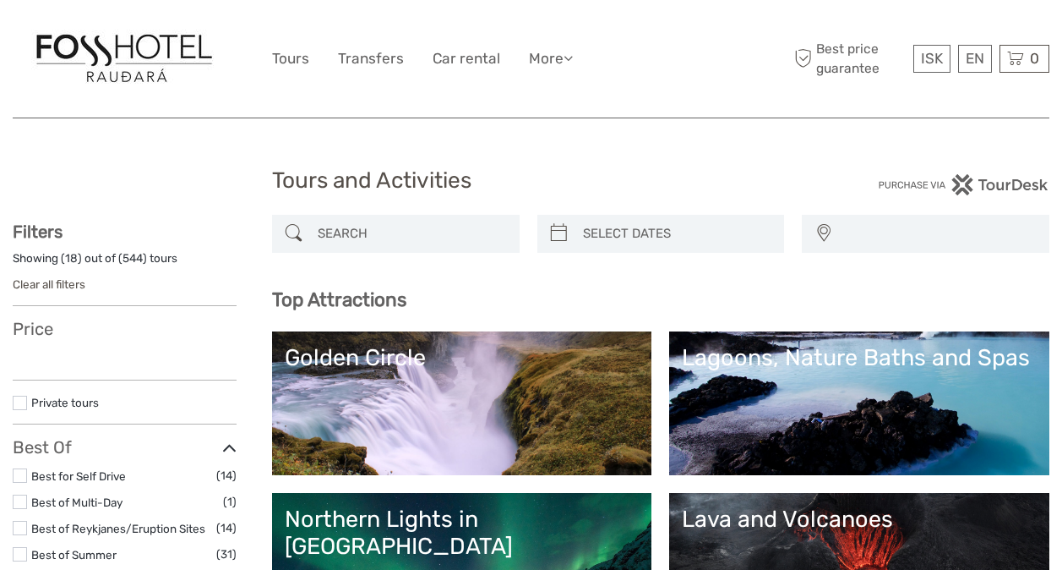
select select
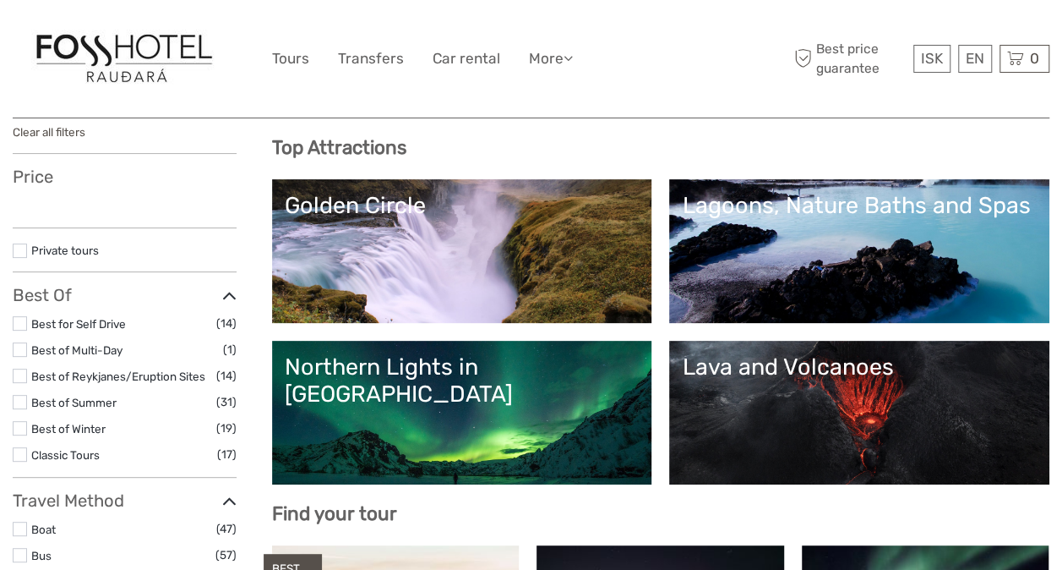
select select
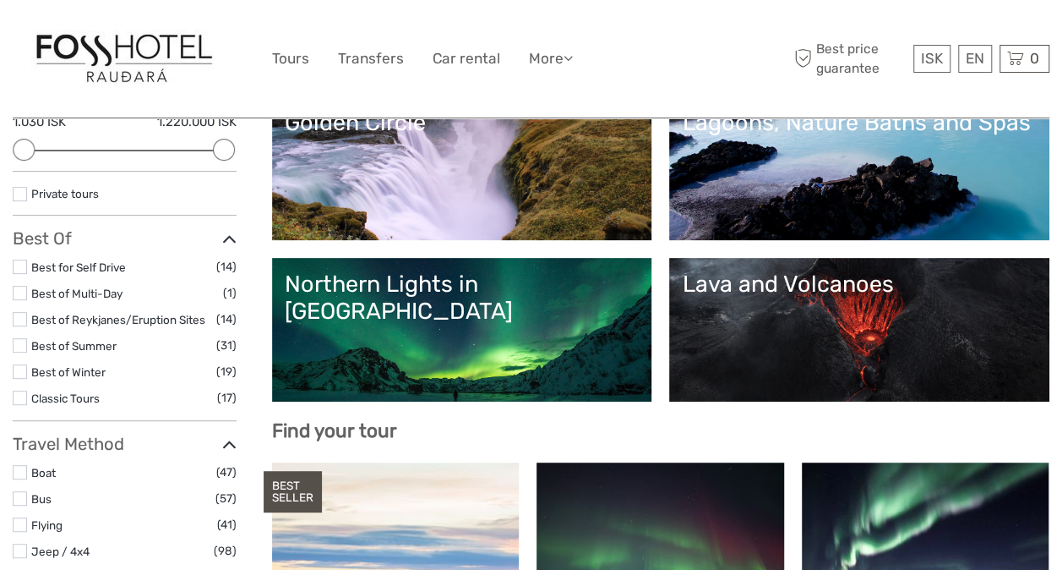
scroll to position [338, 0]
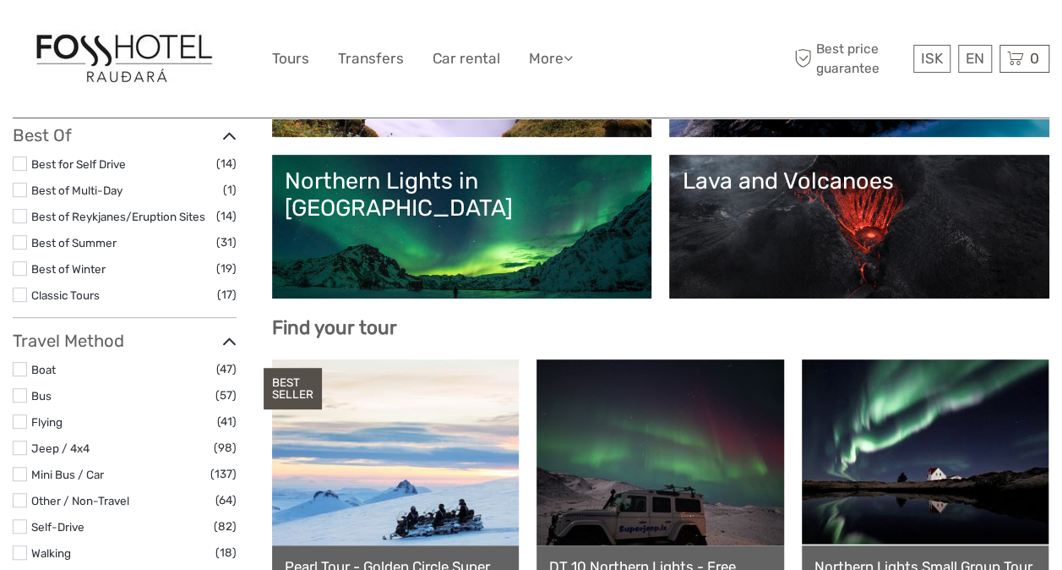
click at [20, 294] on label at bounding box center [20, 294] width 14 height 14
click at [0, 0] on input "checkbox" at bounding box center [0, 0] width 0 height 0
